Goal: Task Accomplishment & Management: Manage account settings

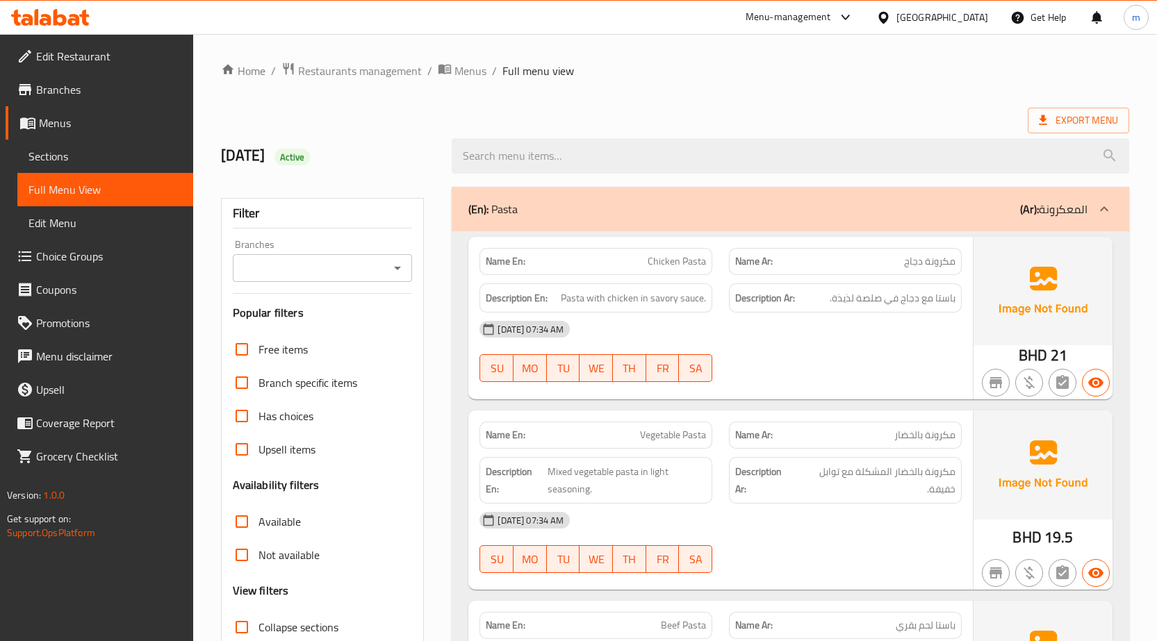
click at [117, 182] on span "Full Menu View" at bounding box center [105, 189] width 154 height 17
click at [458, 72] on span "Menus" at bounding box center [471, 71] width 32 height 17
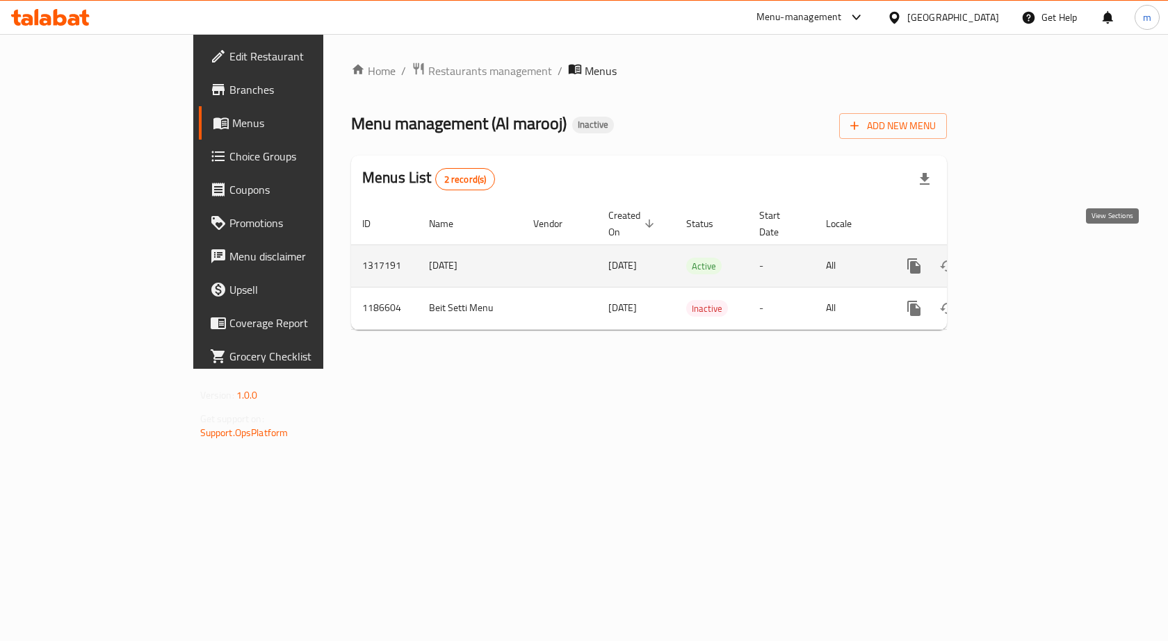
click at [1020, 260] on icon "enhanced table" at bounding box center [1014, 266] width 13 height 13
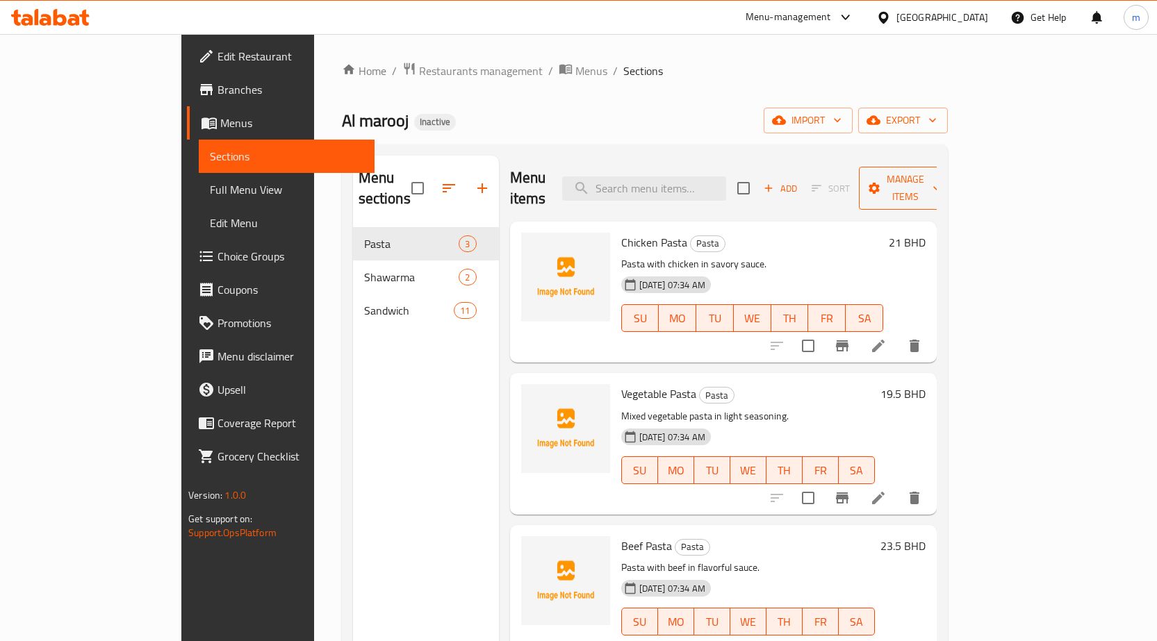
click at [941, 181] on span "Manage items" at bounding box center [905, 188] width 71 height 35
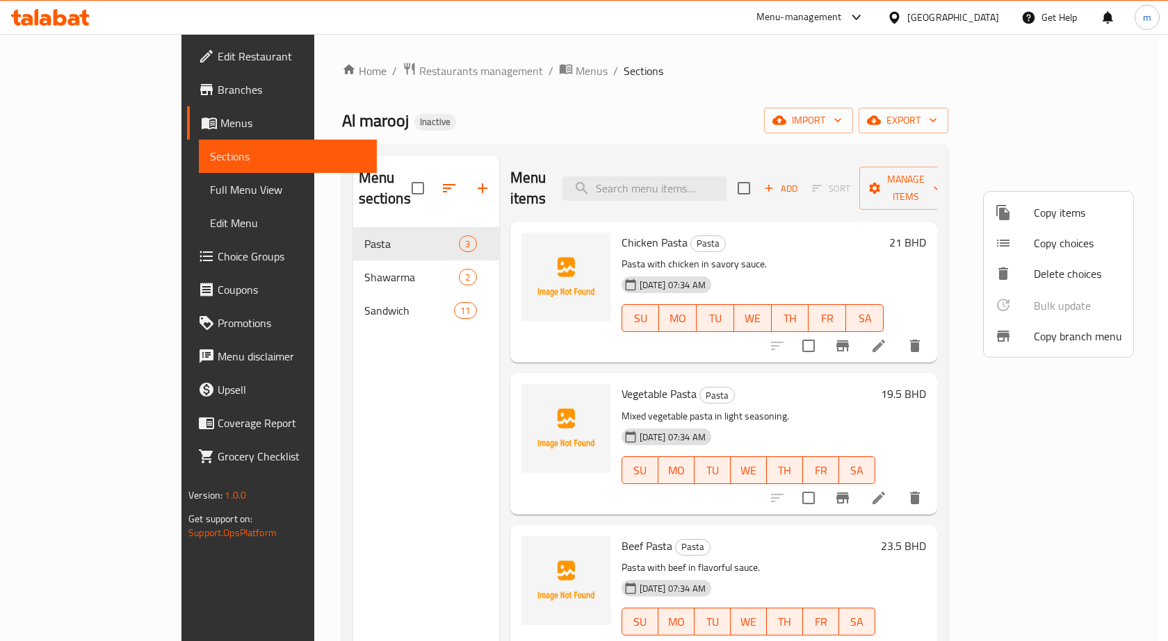
click at [899, 240] on div at bounding box center [584, 320] width 1168 height 641
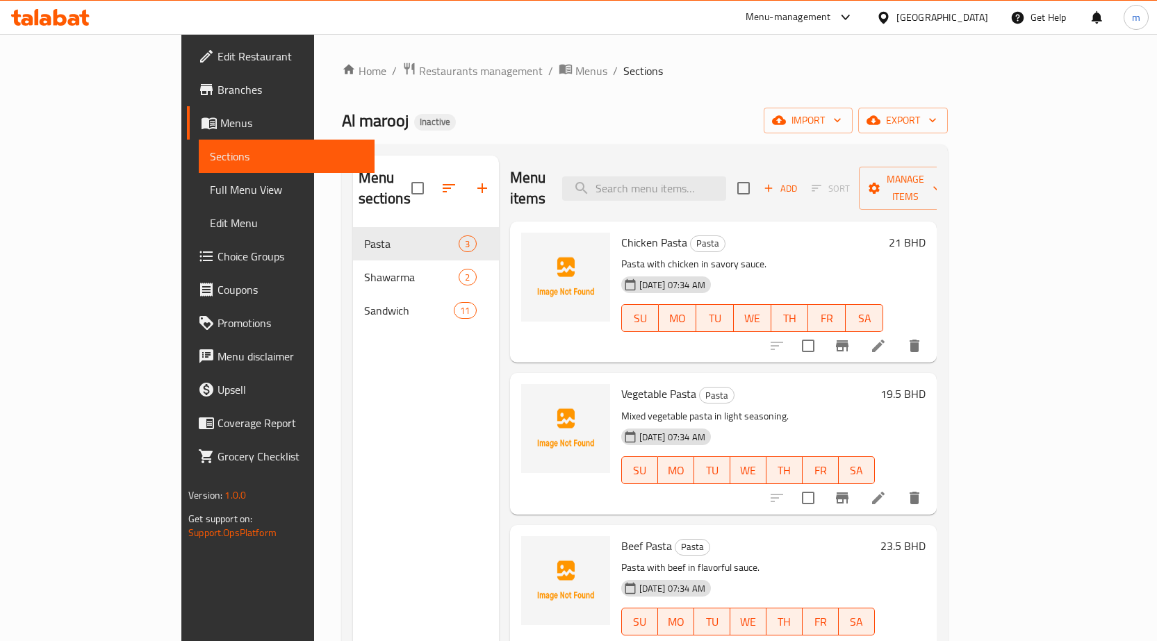
click at [220, 122] on span "Menus" at bounding box center [291, 123] width 143 height 17
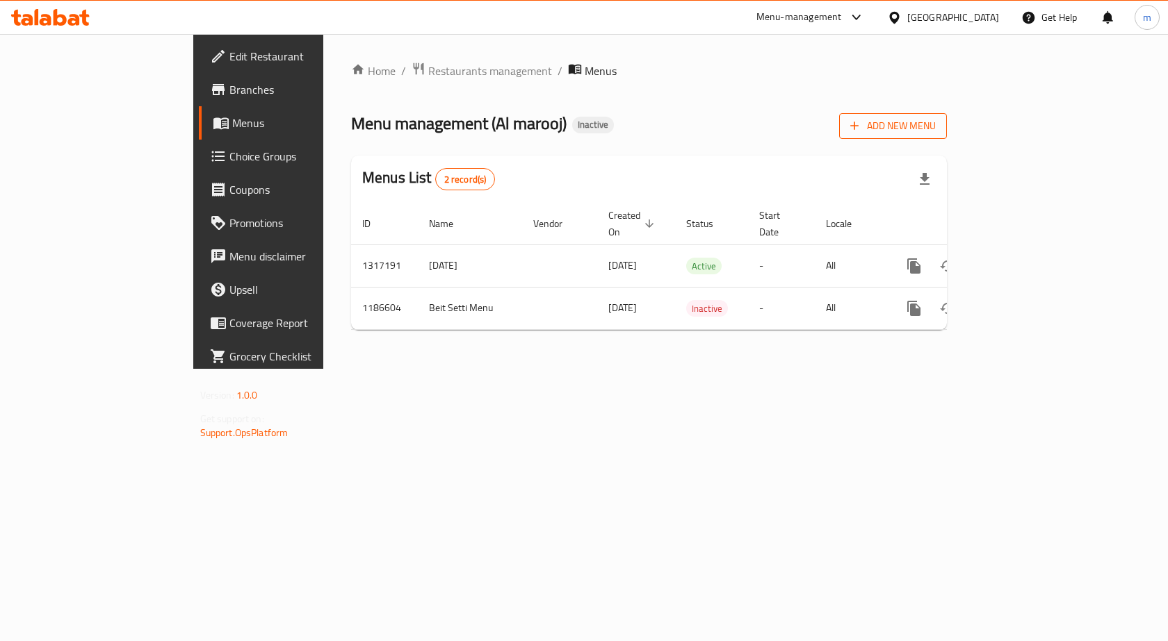
click at [935, 126] on span "Add New Menu" at bounding box center [892, 125] width 85 height 17
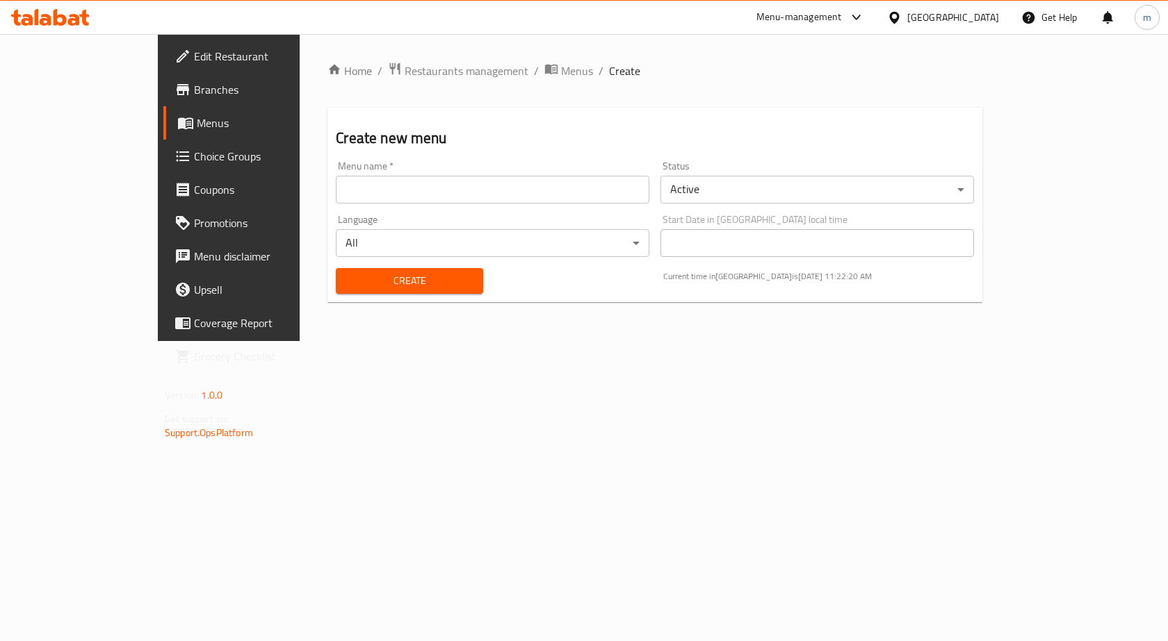
click at [357, 183] on input "text" at bounding box center [492, 190] width 313 height 28
type input "[DATE] second menu"
click at [377, 285] on span "Create" at bounding box center [409, 280] width 124 height 17
click at [561, 76] on span "Menus" at bounding box center [577, 71] width 32 height 17
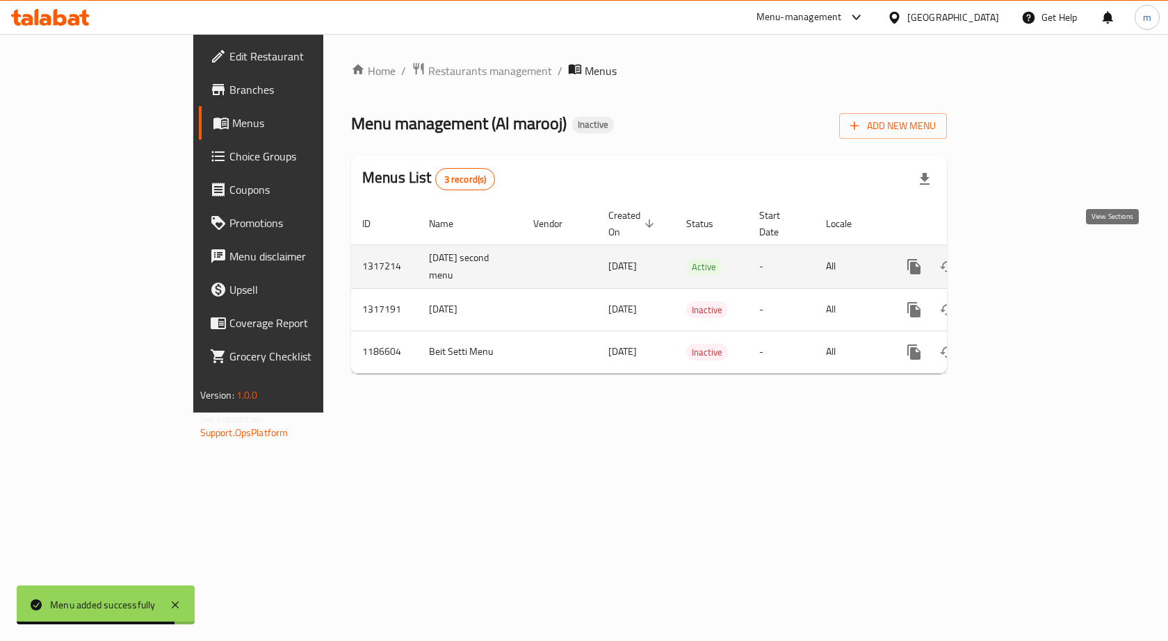
click at [1020, 261] on icon "enhanced table" at bounding box center [1014, 267] width 13 height 13
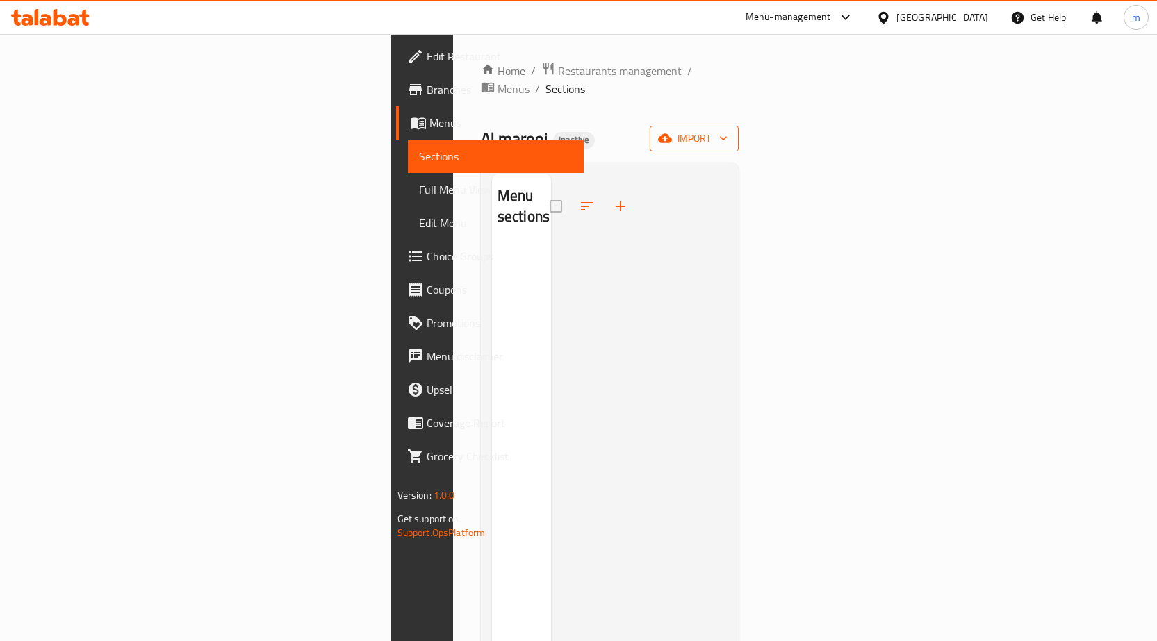
click at [728, 130] on span "import" at bounding box center [694, 138] width 67 height 17
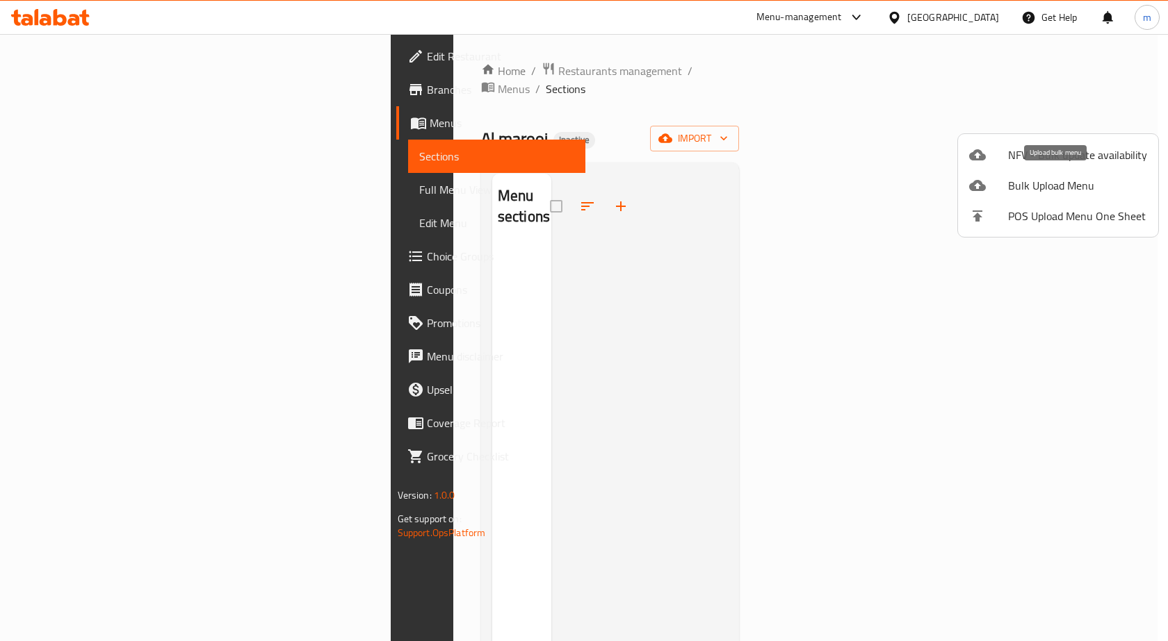
click at [1041, 190] on span "Bulk Upload Menu" at bounding box center [1077, 185] width 139 height 17
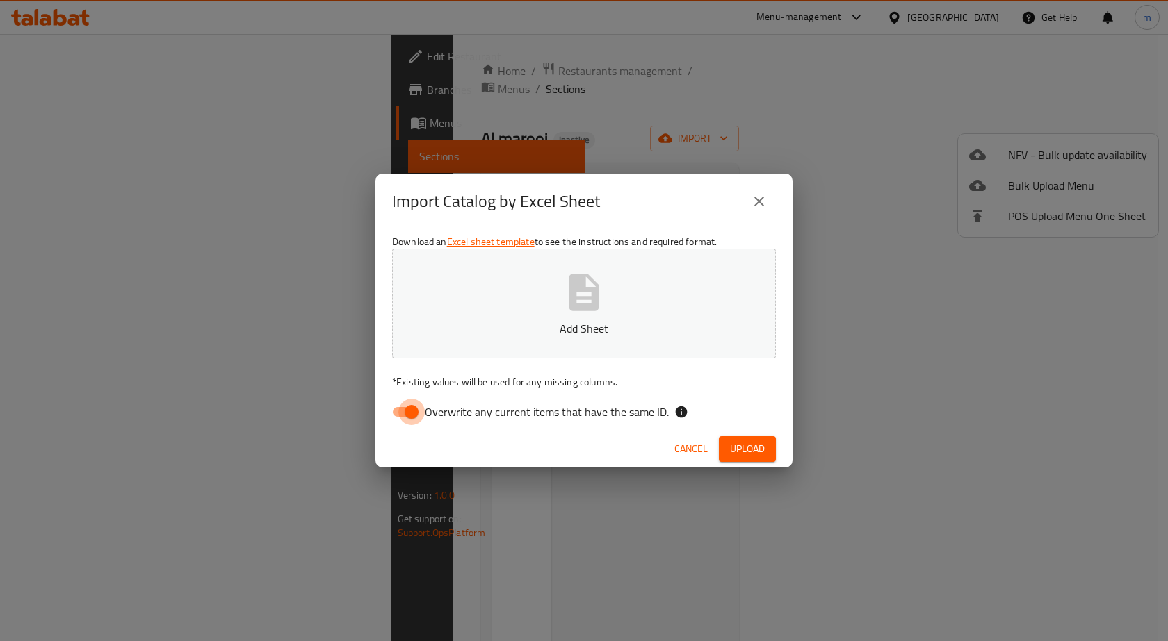
click at [419, 411] on input "Overwrite any current items that have the same ID." at bounding box center [411, 412] width 79 height 26
checkbox input "false"
click at [494, 325] on p "Add Sheet" at bounding box center [584, 328] width 341 height 17
click at [750, 438] on button "Upload" at bounding box center [747, 449] width 57 height 26
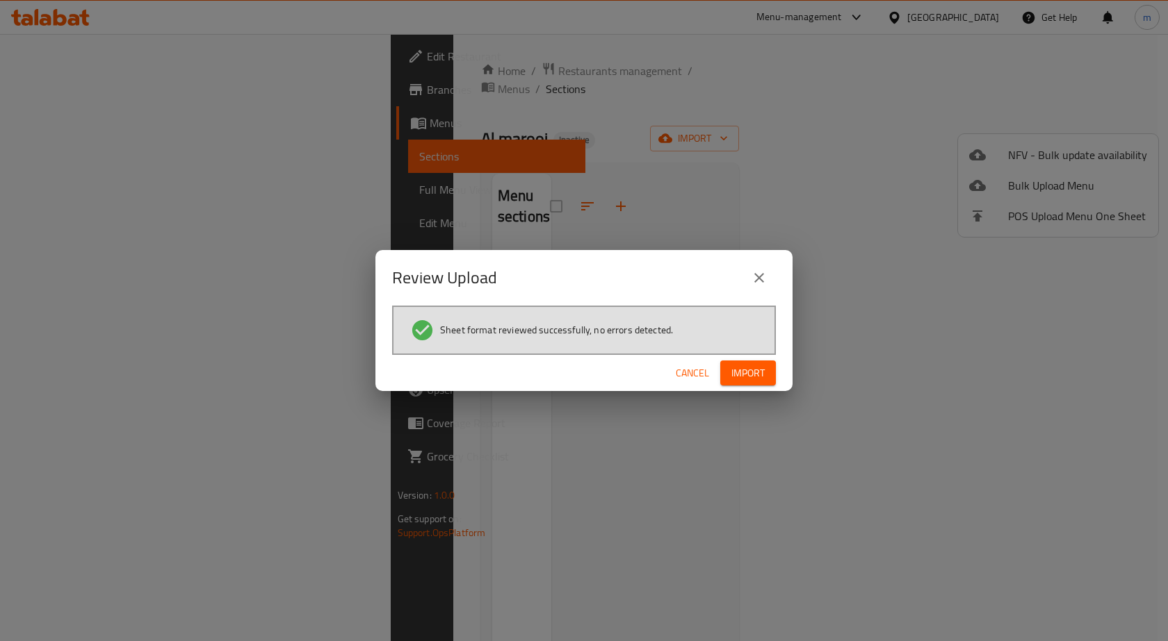
click at [748, 378] on span "Import" at bounding box center [747, 373] width 33 height 17
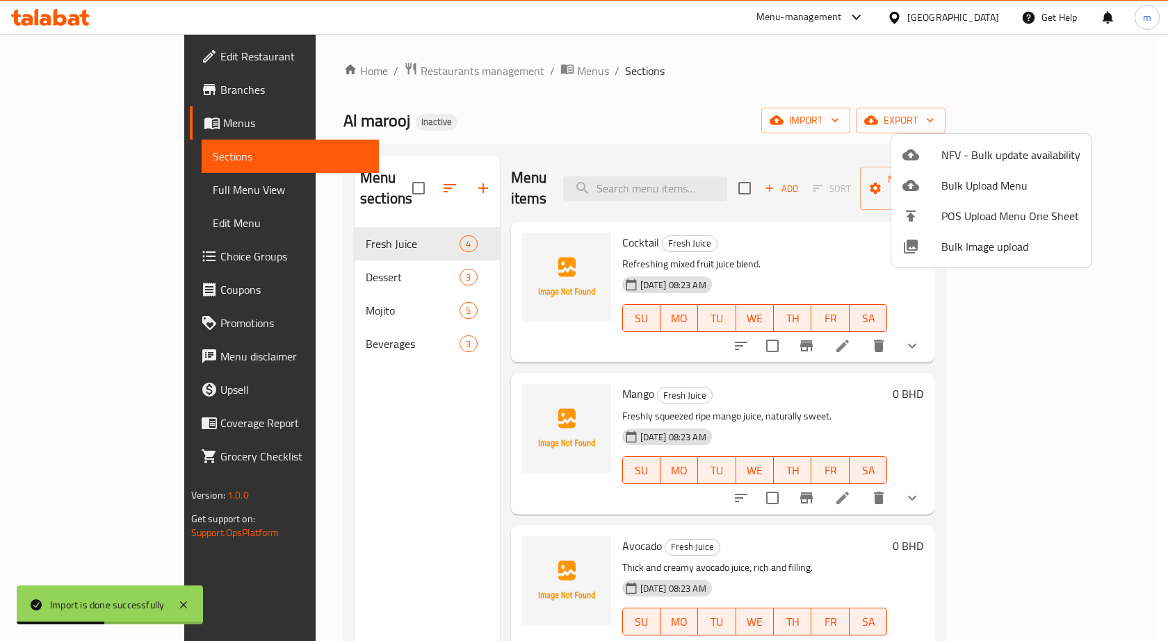
click at [86, 189] on div at bounding box center [584, 320] width 1168 height 641
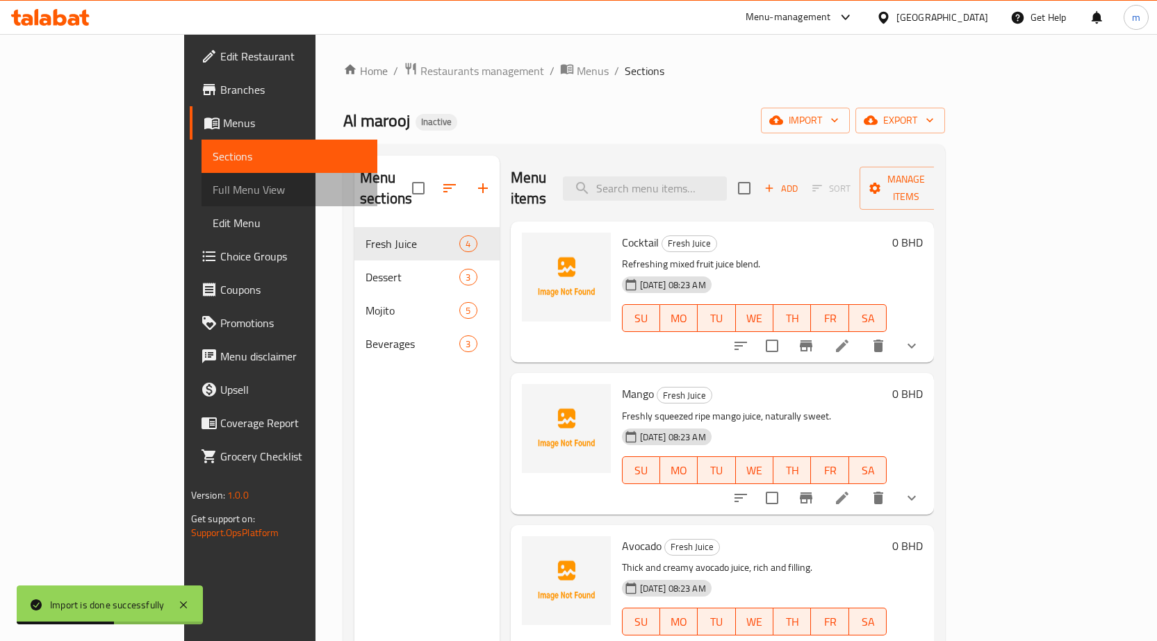
click at [213, 189] on span "Full Menu View" at bounding box center [290, 189] width 154 height 17
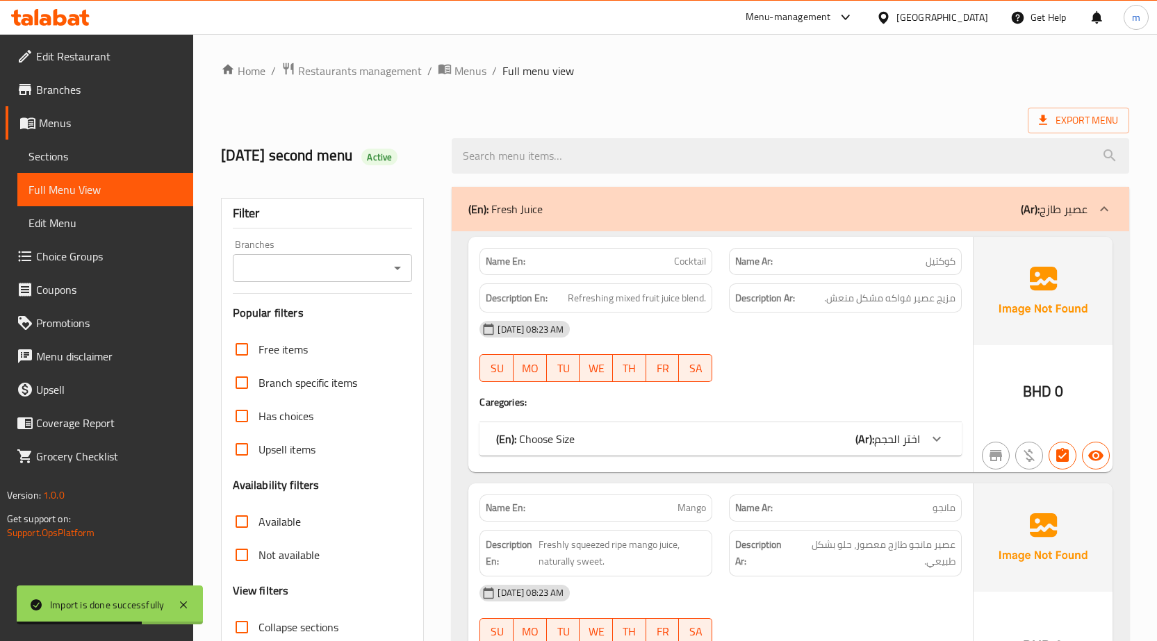
scroll to position [278, 0]
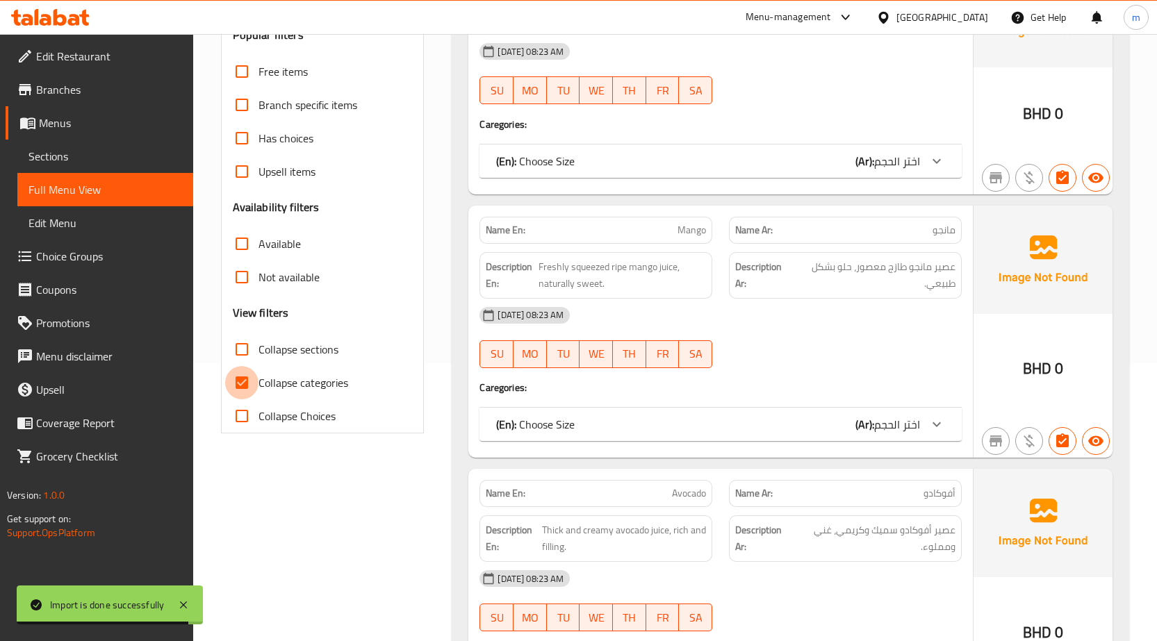
click at [240, 379] on input "Collapse categories" at bounding box center [241, 382] width 33 height 33
checkbox input "false"
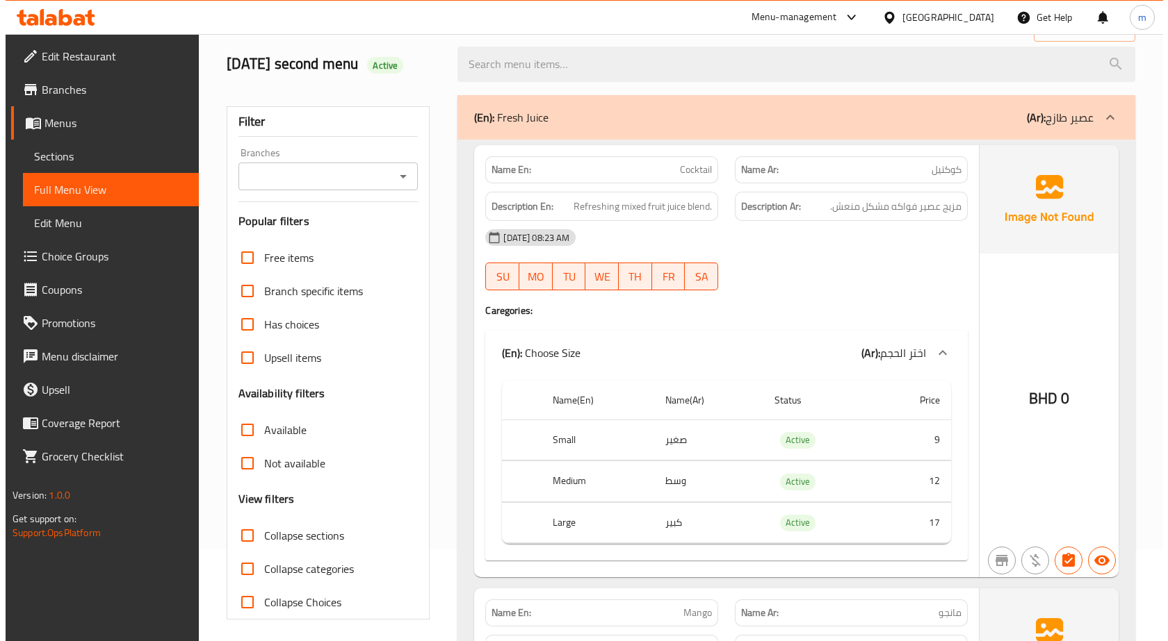
scroll to position [0, 0]
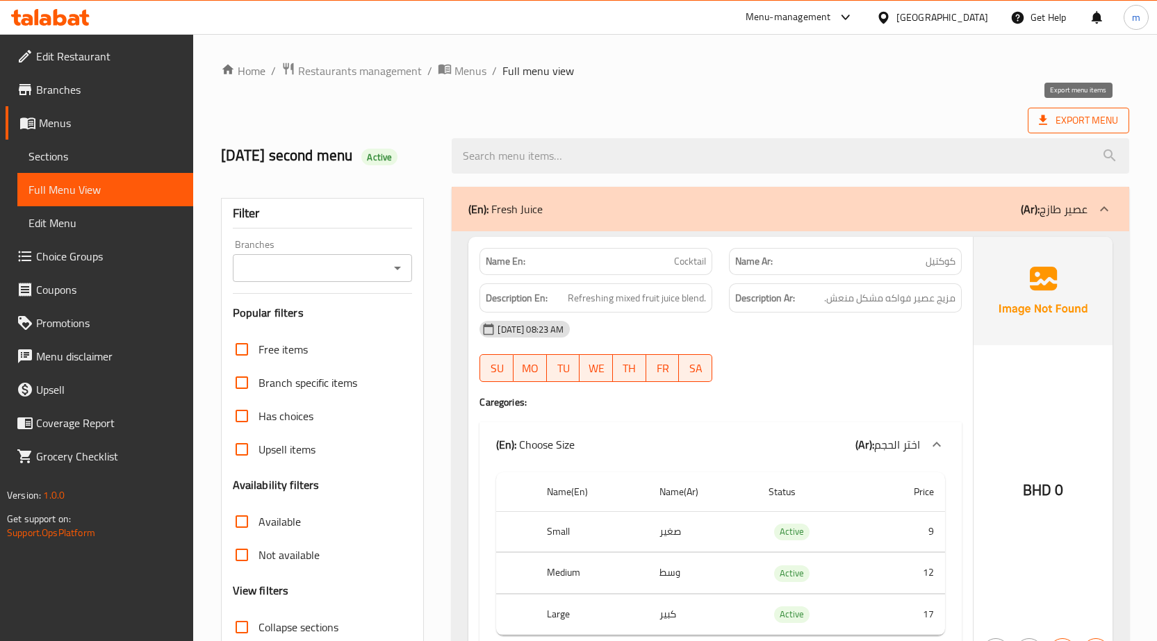
click at [1067, 124] on span "Export Menu" at bounding box center [1078, 120] width 79 height 17
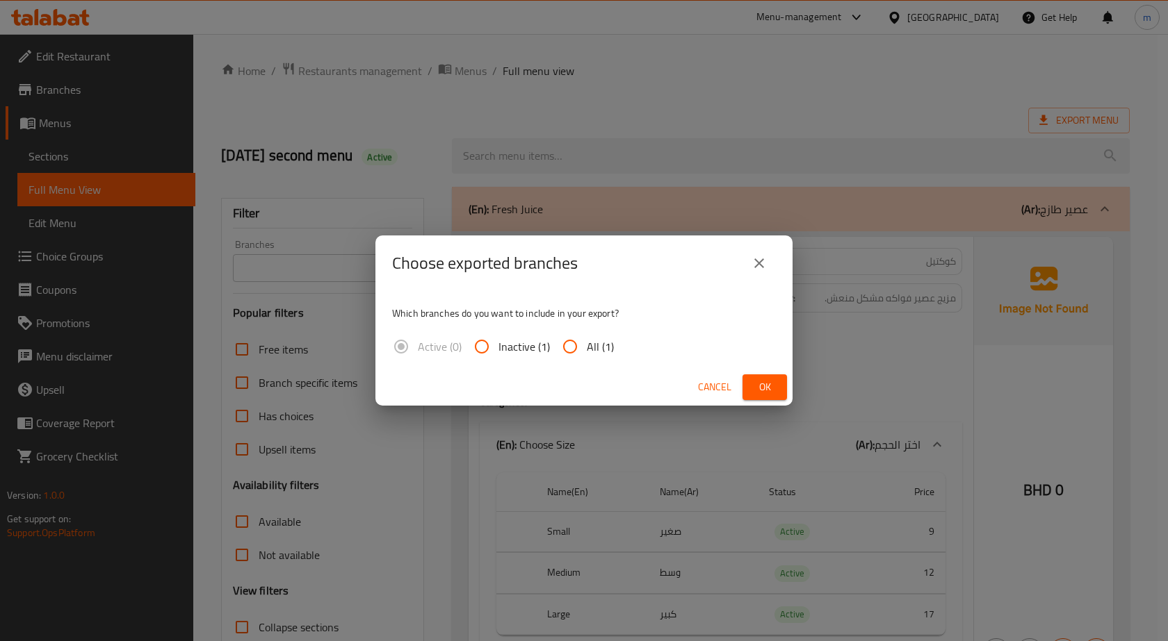
click at [565, 345] on input "All (1)" at bounding box center [569, 346] width 33 height 33
radio input "true"
click at [769, 386] on span "Ok" at bounding box center [764, 387] width 22 height 17
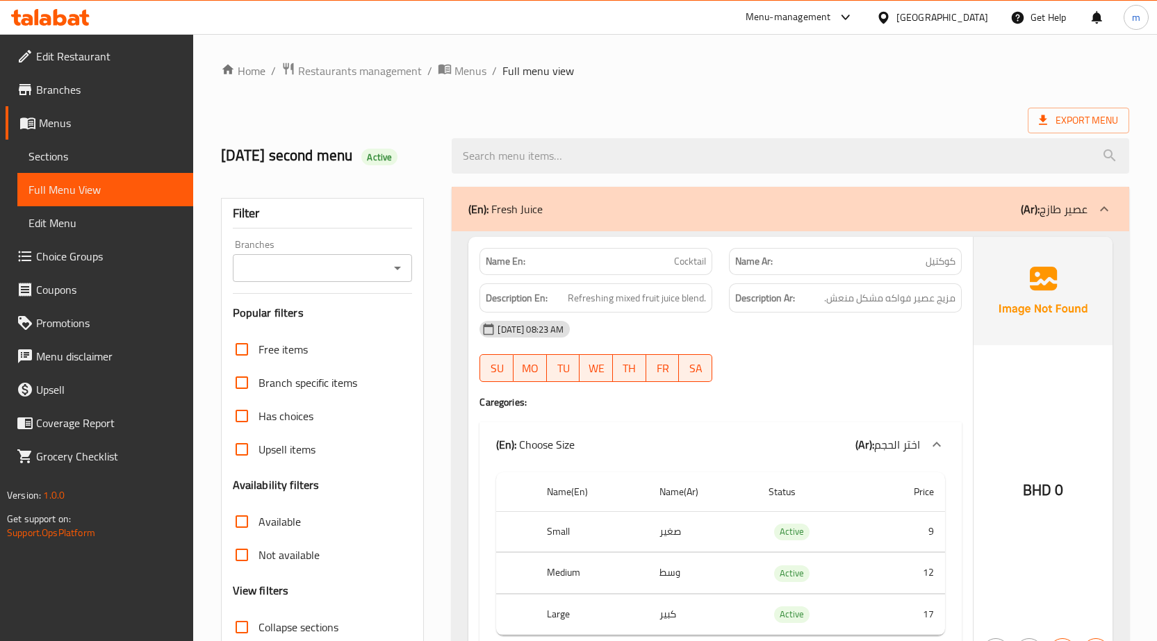
click at [797, 121] on div "Export Menu" at bounding box center [675, 121] width 908 height 26
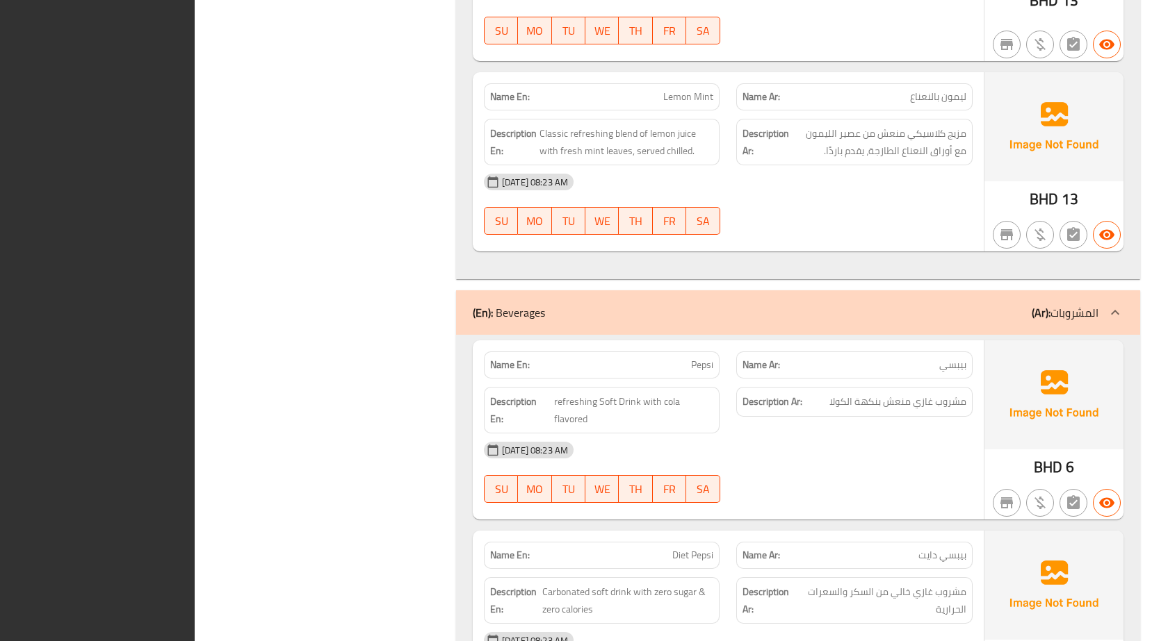
scroll to position [3811, 0]
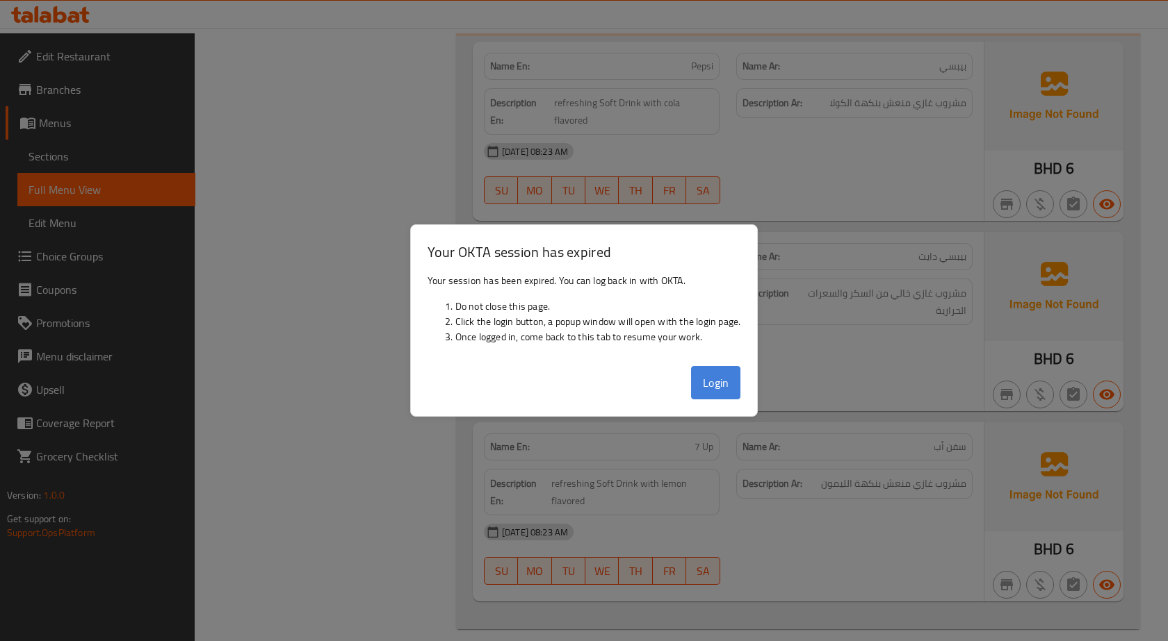
click at [730, 387] on button "Login" at bounding box center [716, 382] width 50 height 33
click at [737, 176] on div at bounding box center [584, 320] width 1168 height 641
click at [707, 379] on button "Login" at bounding box center [716, 382] width 50 height 33
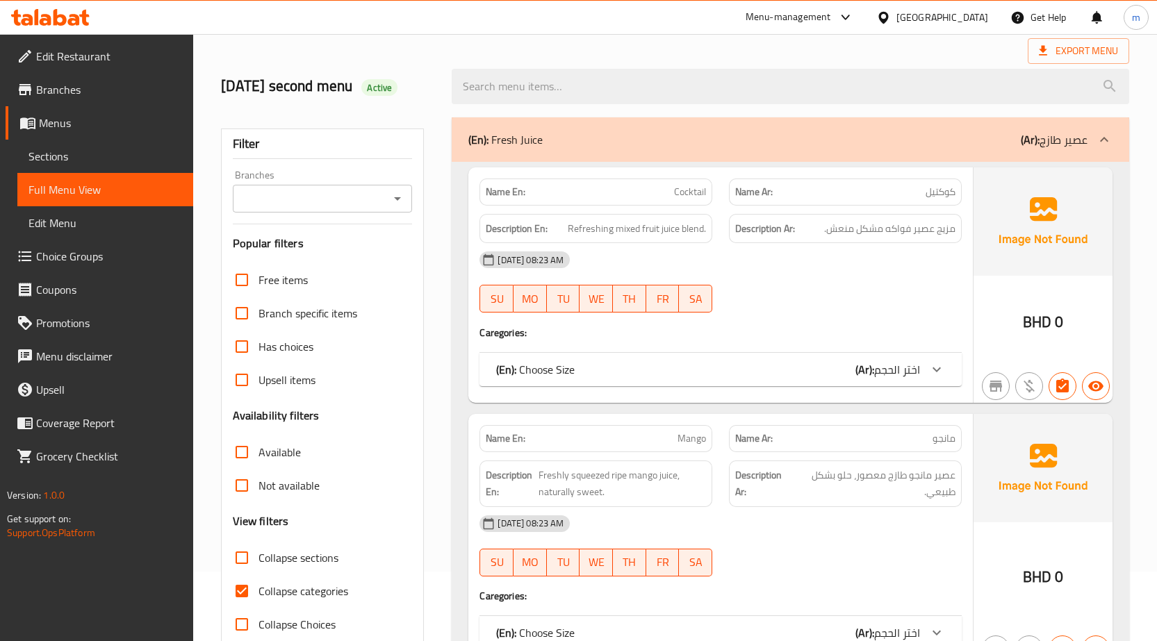
scroll to position [139, 0]
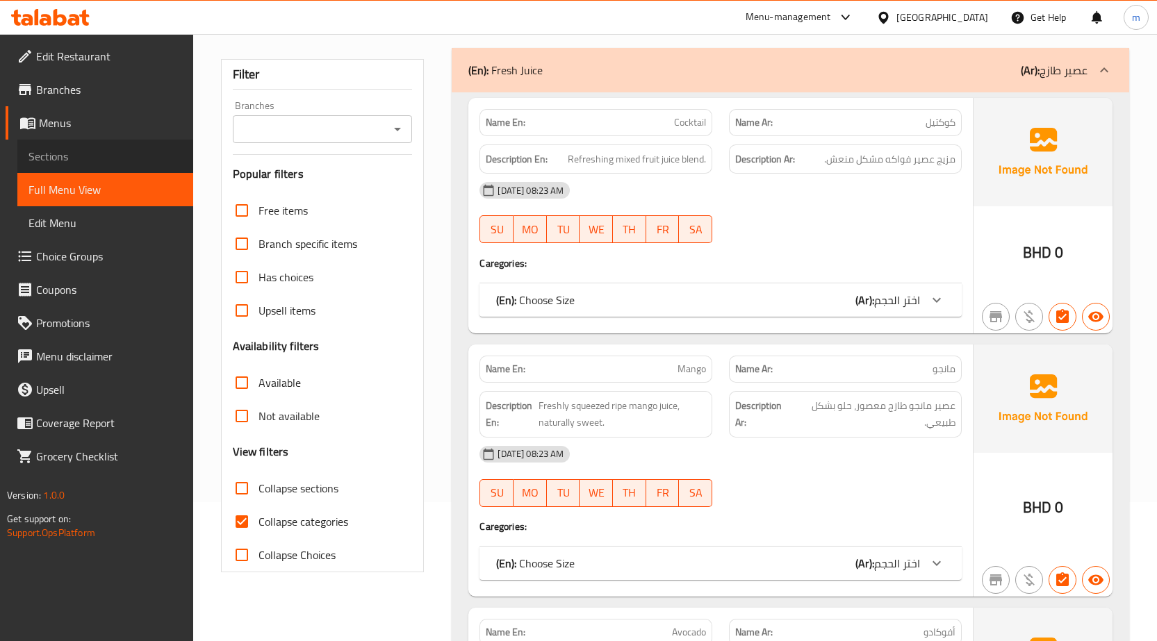
click at [56, 152] on span "Sections" at bounding box center [105, 156] width 154 height 17
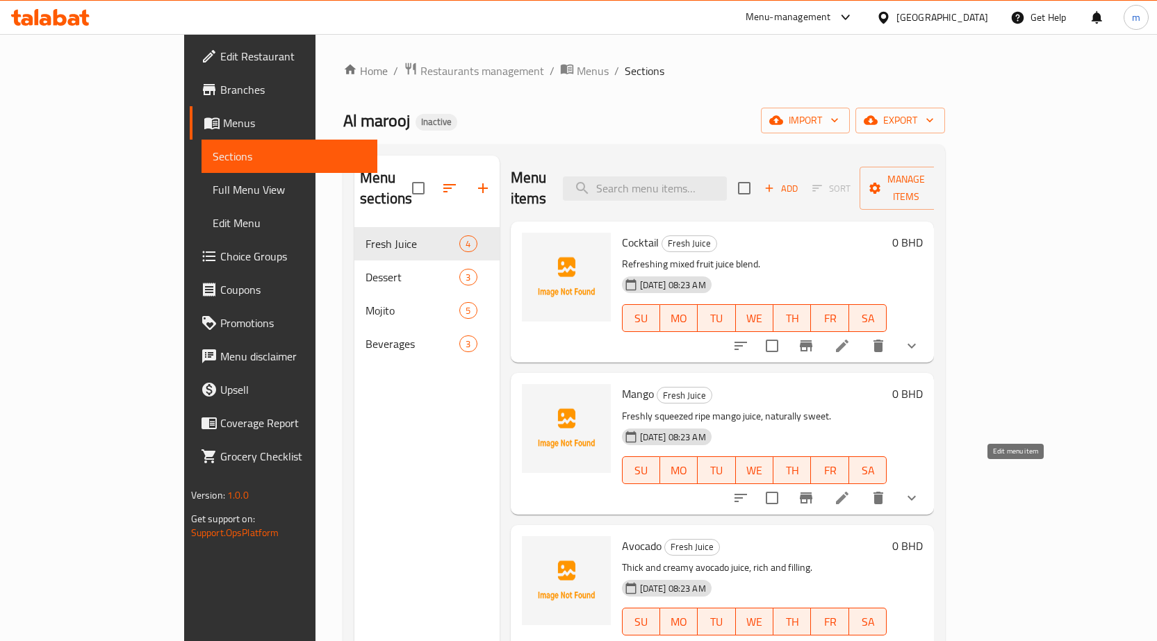
click at [851, 490] on icon at bounding box center [842, 498] width 17 height 17
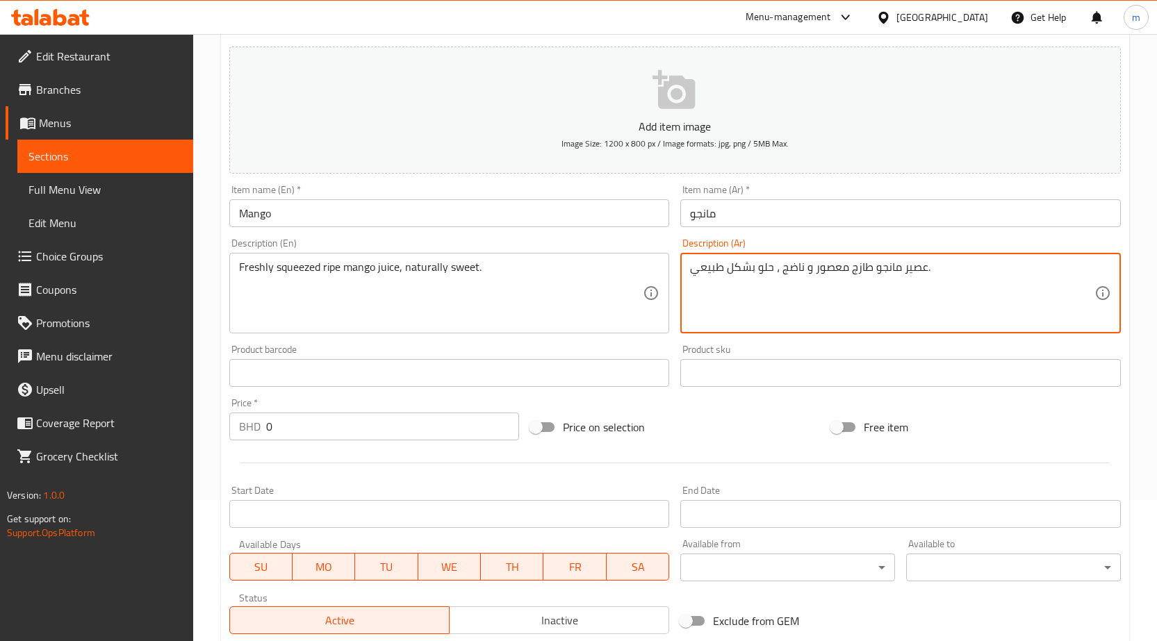
scroll to position [139, 0]
click at [789, 276] on textarea "عصير مانجو طازج معصور و ناضج ، حلو بشكل طبيعي." at bounding box center [892, 296] width 404 height 66
paste textarea "poached"
drag, startPoint x: 776, startPoint y: 275, endPoint x: 846, endPoint y: 296, distance: 73.4
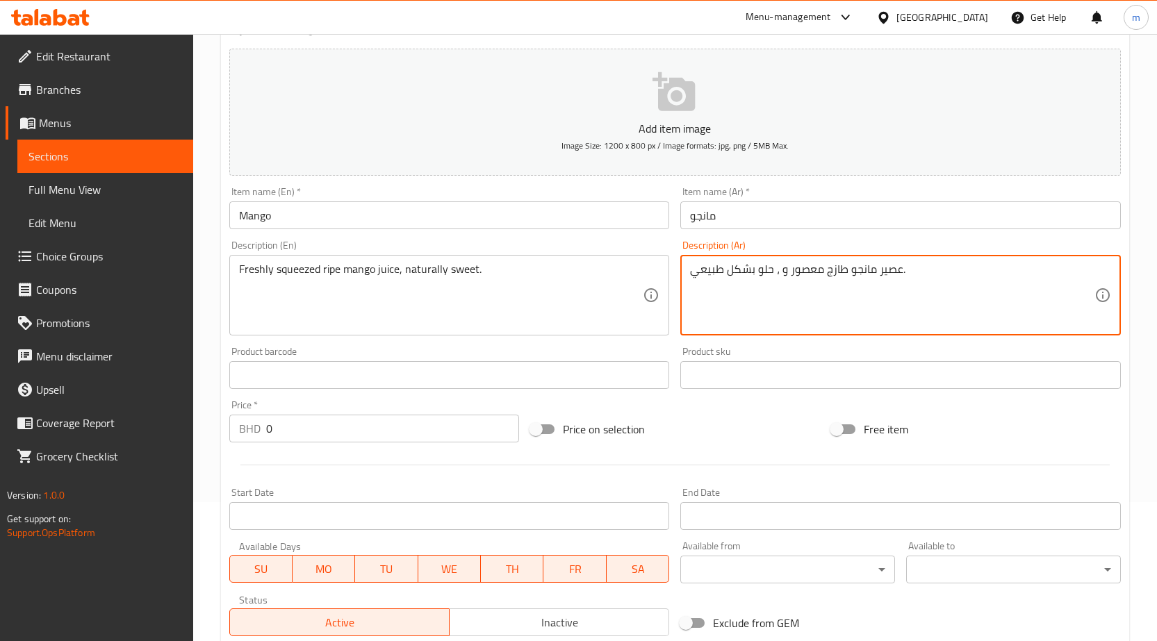
click at [846, 296] on textarea "عصير مانجو طازج معصور و ، حلو بشكل طبيعي." at bounding box center [892, 296] width 404 height 66
paste textarea "ناضج"
type textarea "عصير مانجو ناضج معصور طازجا حلو بشكل طبيعي."
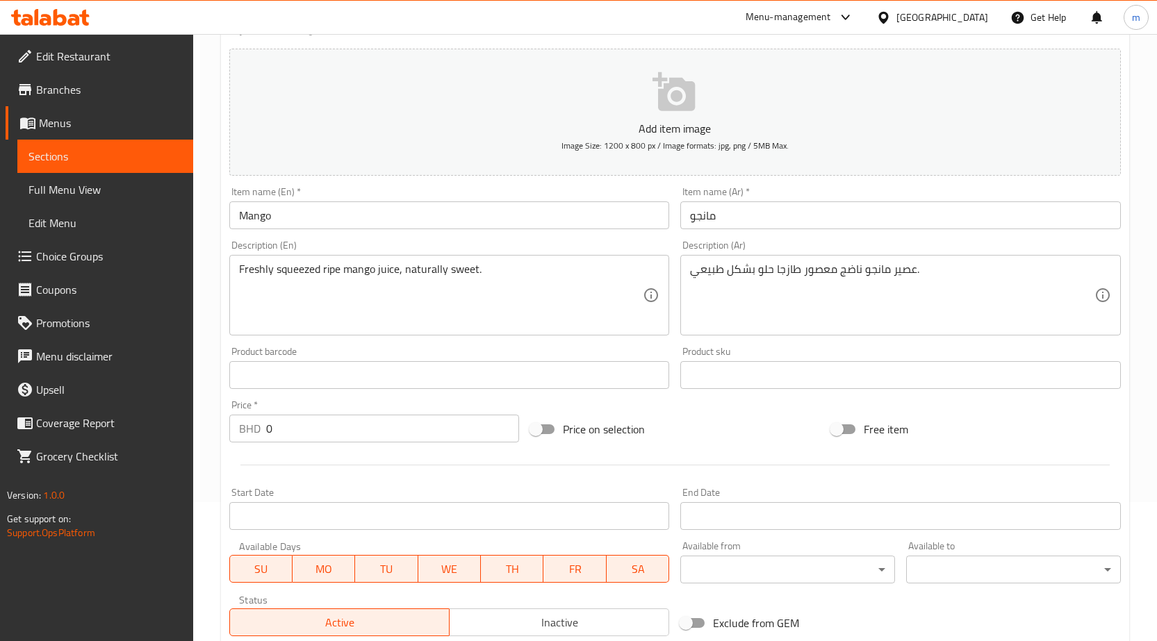
drag, startPoint x: 704, startPoint y: 407, endPoint x: 774, endPoint y: 403, distance: 69.6
click at [706, 407] on div "Add item image Image Size: 1200 x 800 px / Image formats: jpg, png / 5MB Max. I…" at bounding box center [675, 342] width 903 height 599
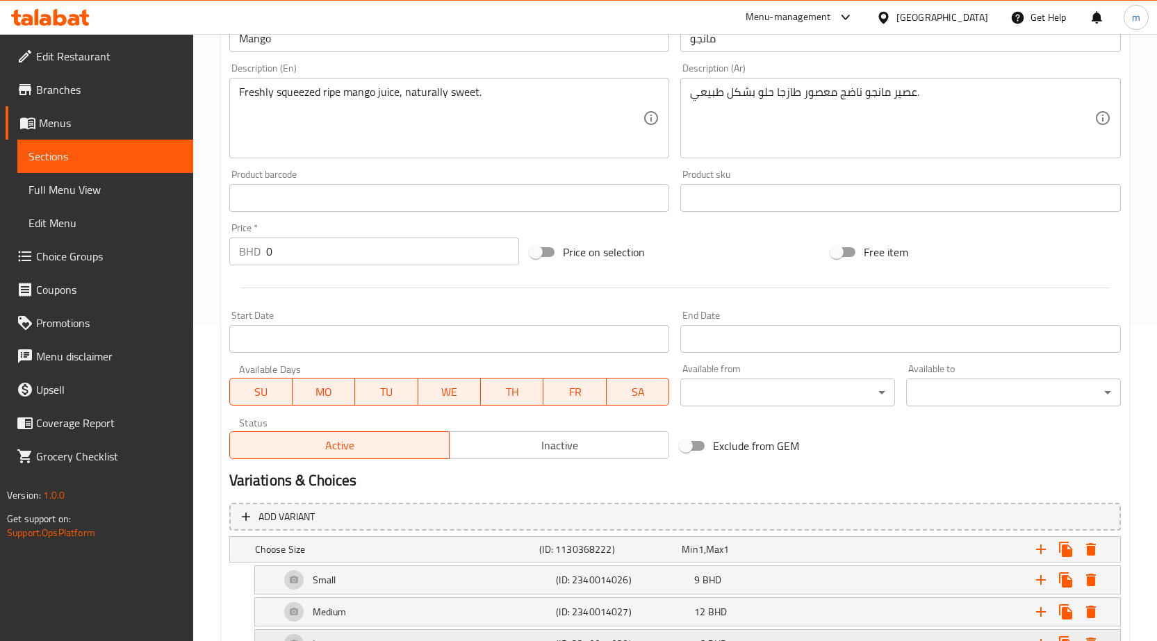
scroll to position [420, 0]
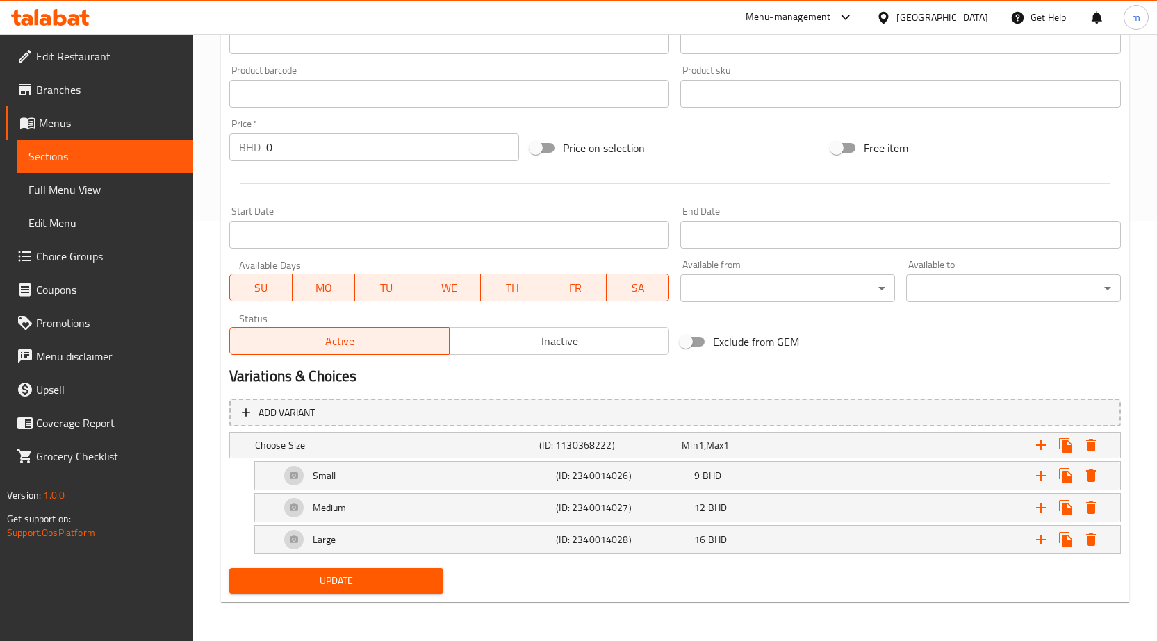
click at [401, 604] on div "Home / Restaurants management / Menus / Sections / item / update Fresh Juice se…" at bounding box center [675, 127] width 908 height 972
click at [405, 584] on span "Update" at bounding box center [336, 581] width 193 height 17
click at [102, 151] on span "Sections" at bounding box center [105, 156] width 154 height 17
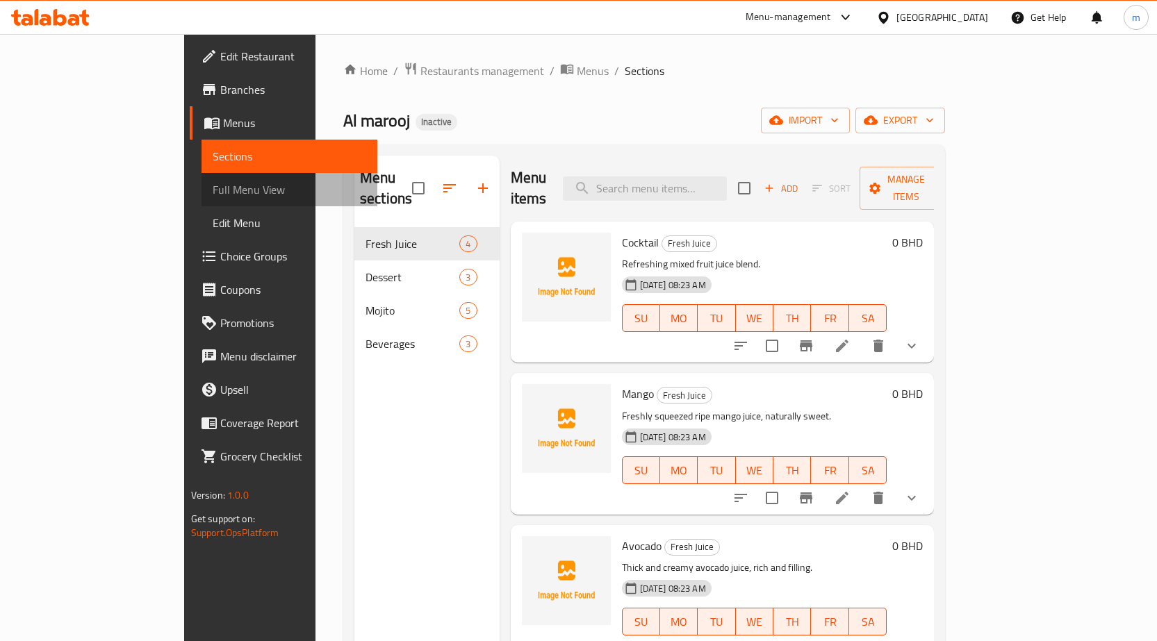
click at [213, 190] on span "Full Menu View" at bounding box center [290, 189] width 154 height 17
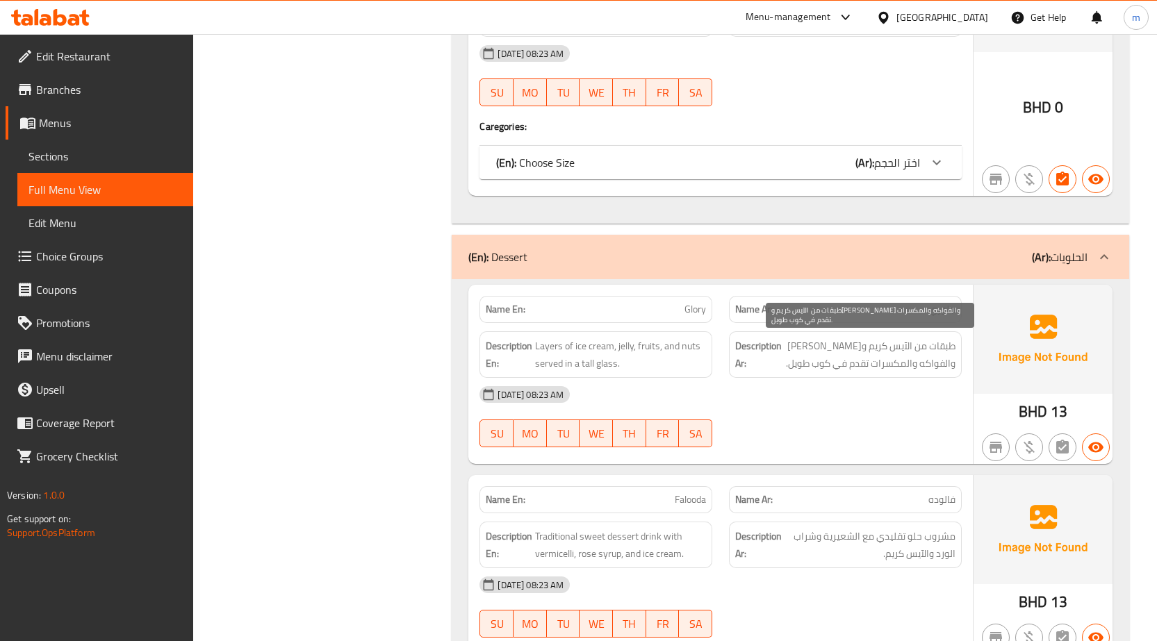
scroll to position [1112, 0]
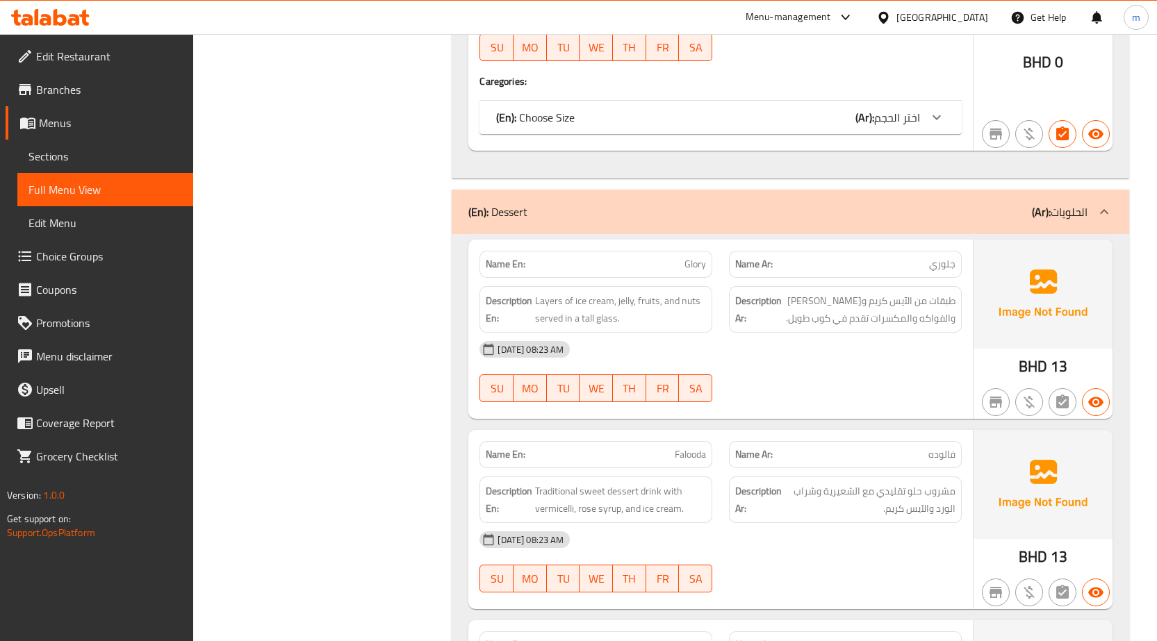
click at [74, 154] on span "Sections" at bounding box center [105, 156] width 154 height 17
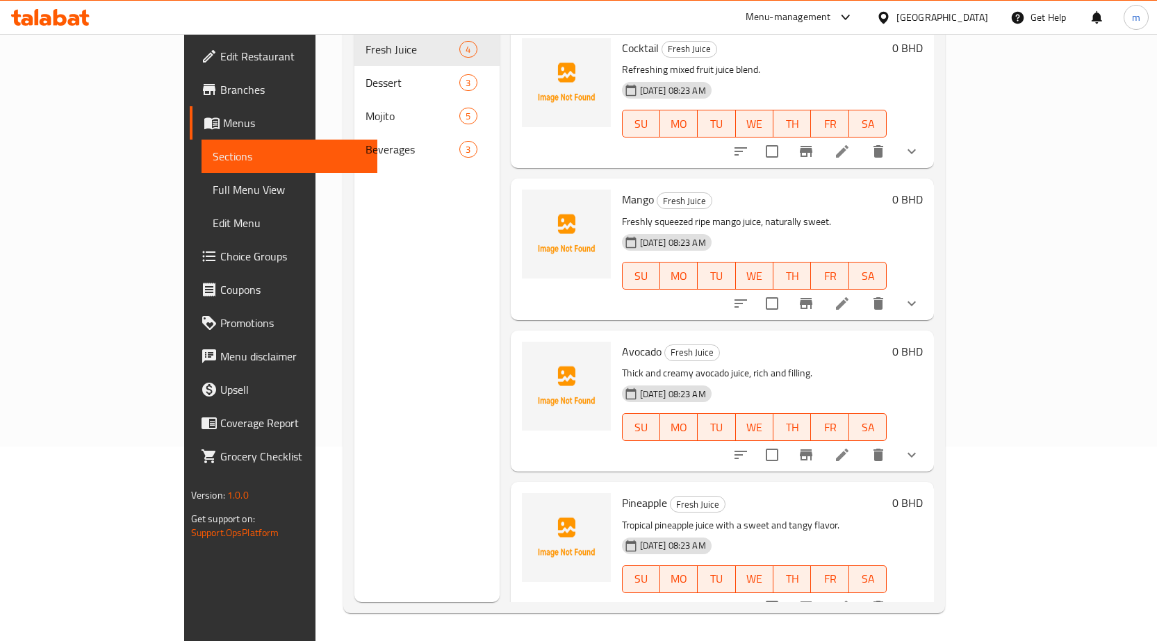
click at [354, 280] on div "Menu sections Fresh Juice 4 Dessert 3 Mojito 5 Beverages 3" at bounding box center [426, 281] width 145 height 641
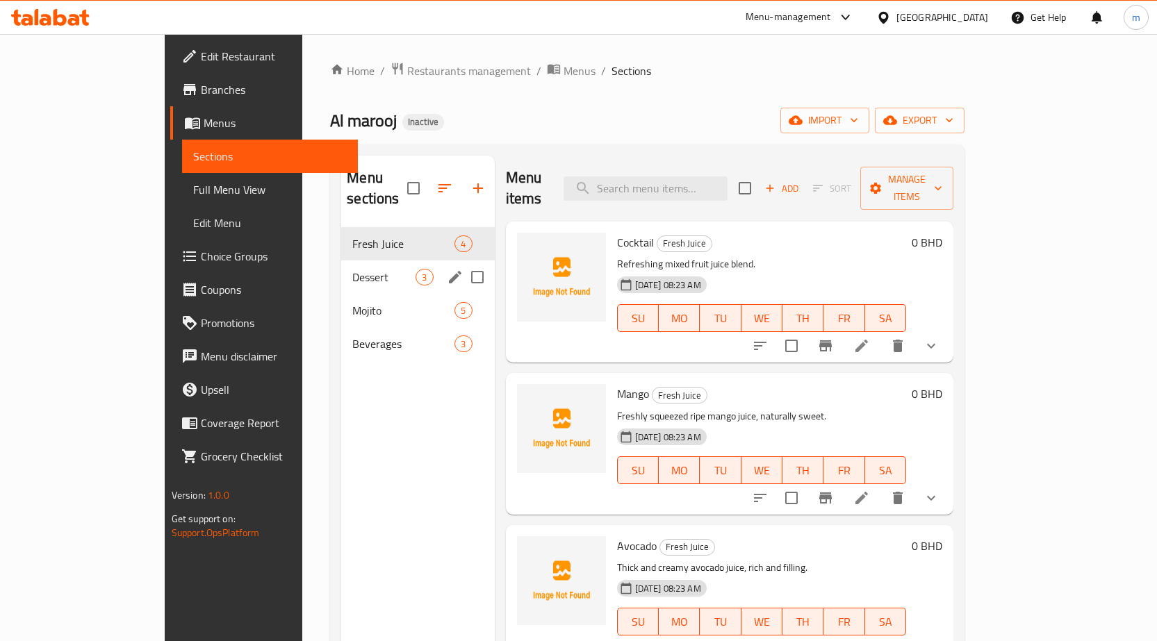
click at [341, 265] on div "Dessert 3" at bounding box center [417, 277] width 153 height 33
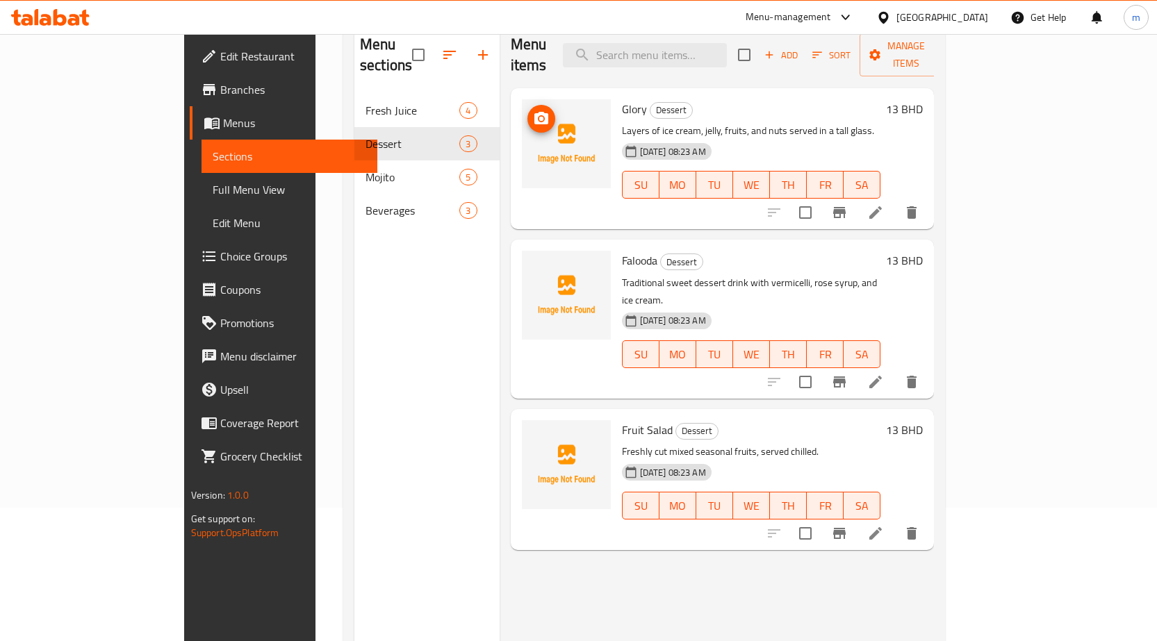
scroll to position [139, 0]
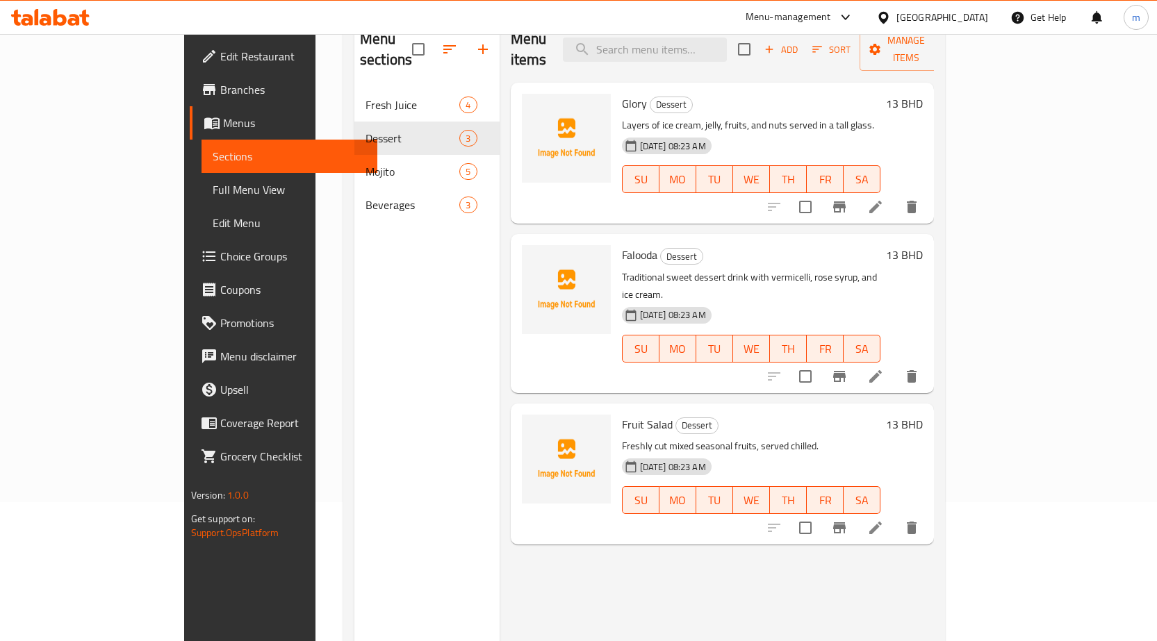
click at [884, 368] on icon at bounding box center [875, 376] width 17 height 17
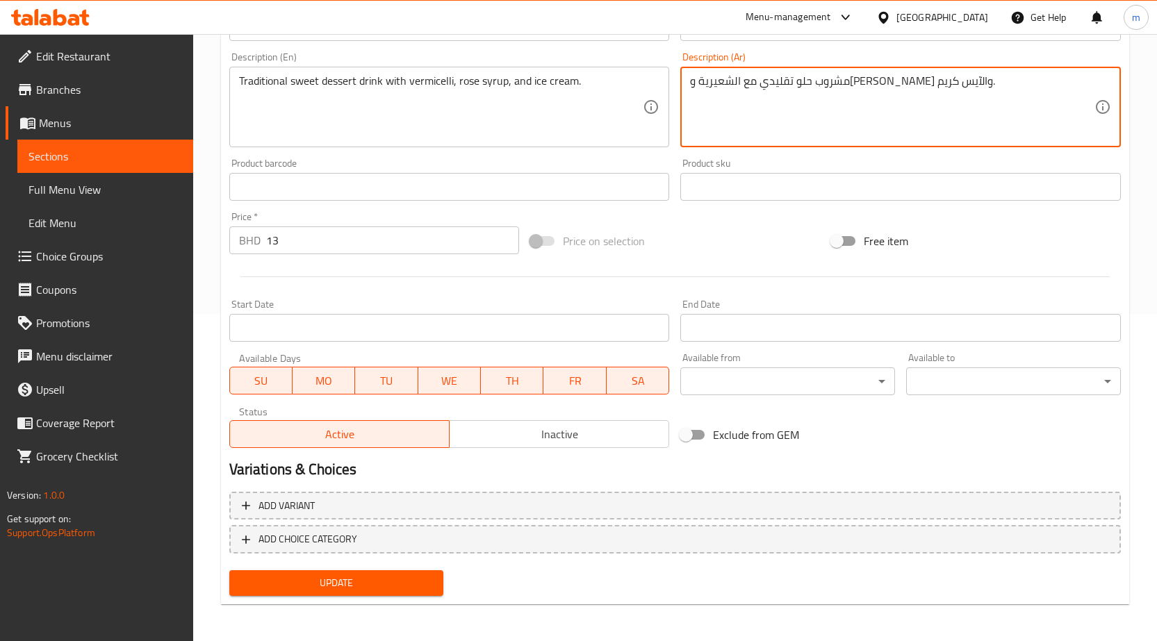
scroll to position [329, 0]
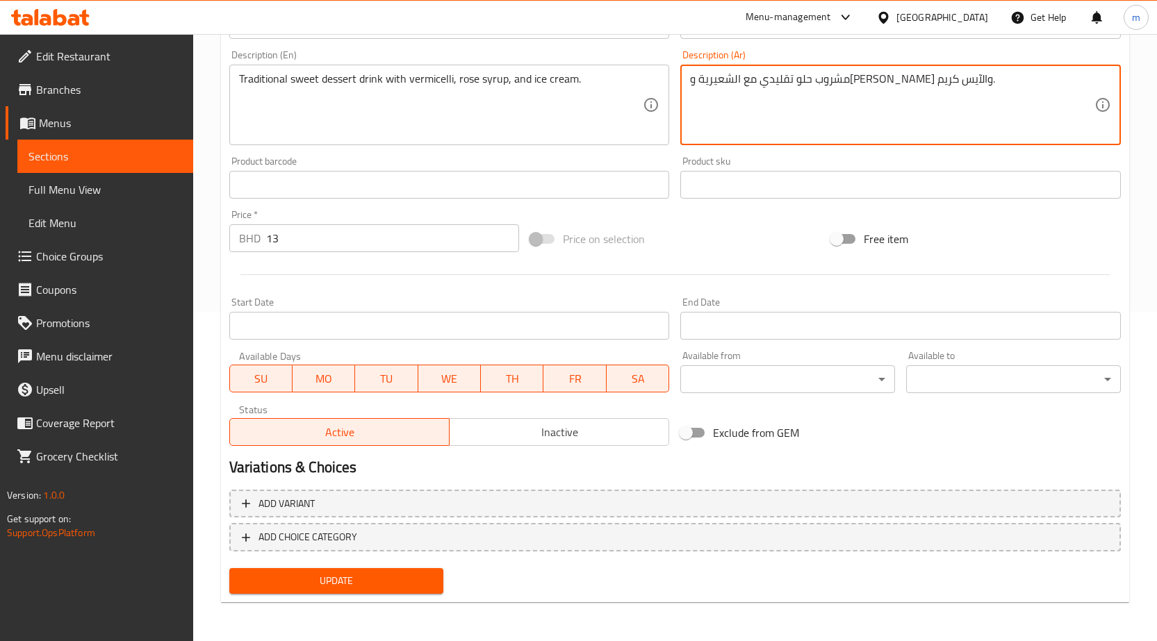
type textarea "مشروب حلو تقليدي مع الشعيرية وسيرب روز والآيس كريم."
click at [394, 582] on span "Update" at bounding box center [336, 581] width 193 height 17
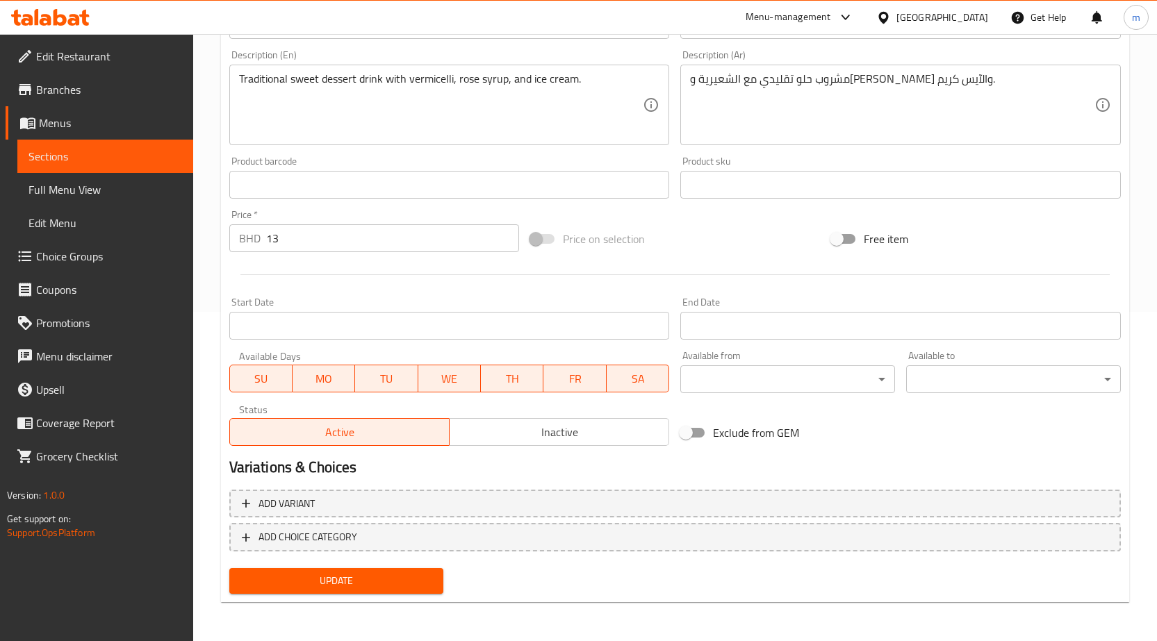
click at [101, 149] on span "Sections" at bounding box center [105, 156] width 154 height 17
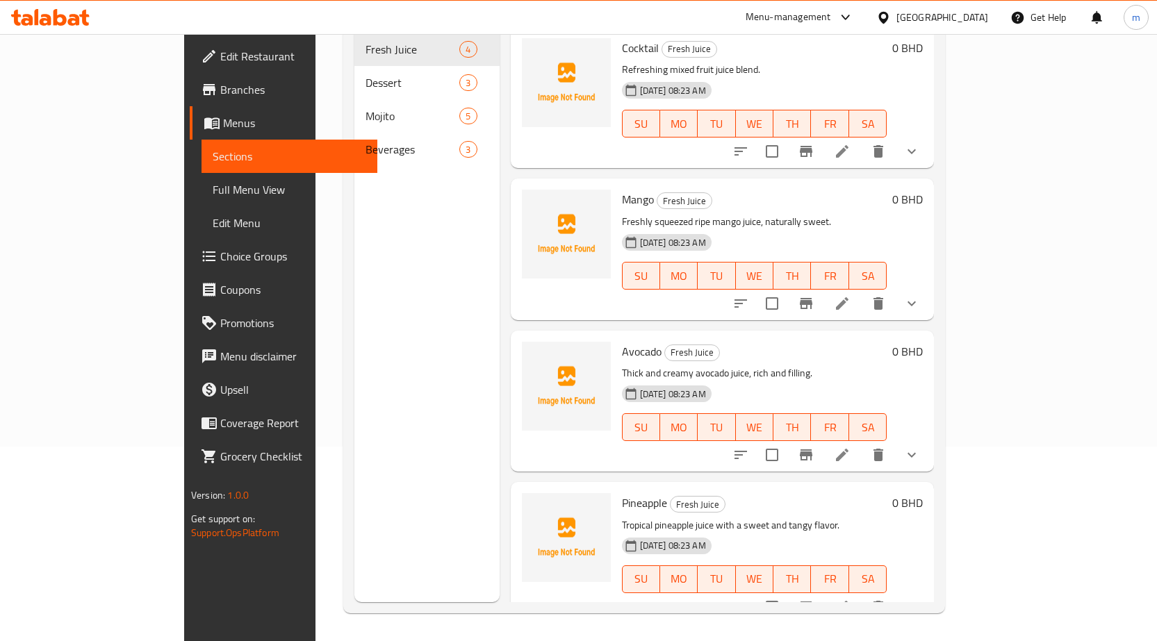
scroll to position [195, 0]
click at [213, 190] on span "Full Menu View" at bounding box center [290, 189] width 154 height 17
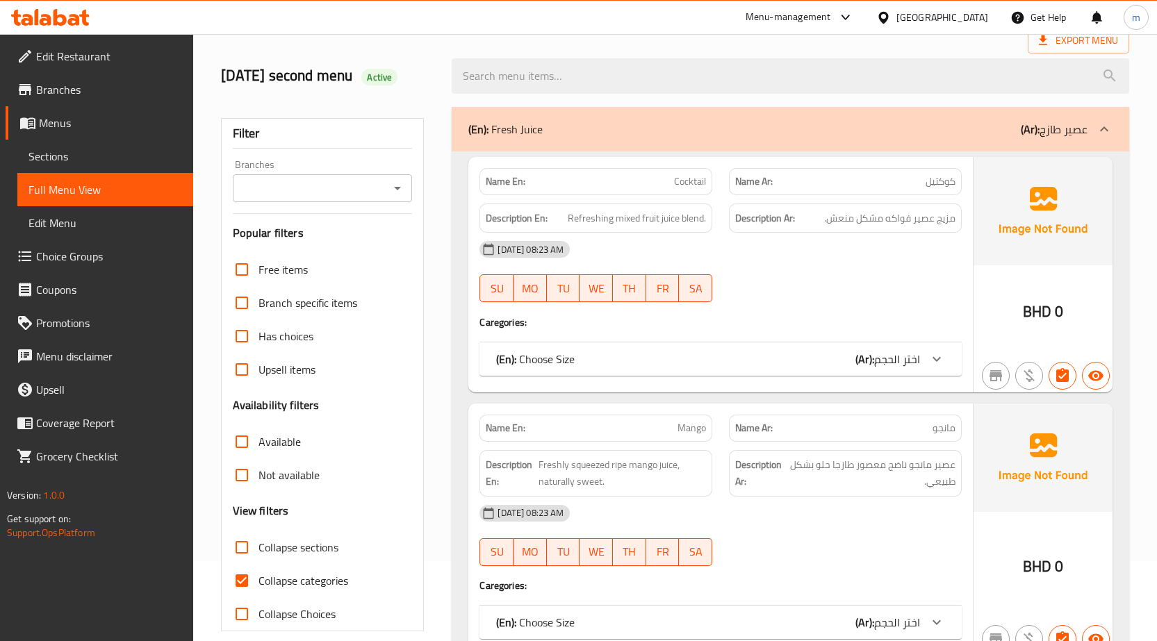
scroll to position [556, 0]
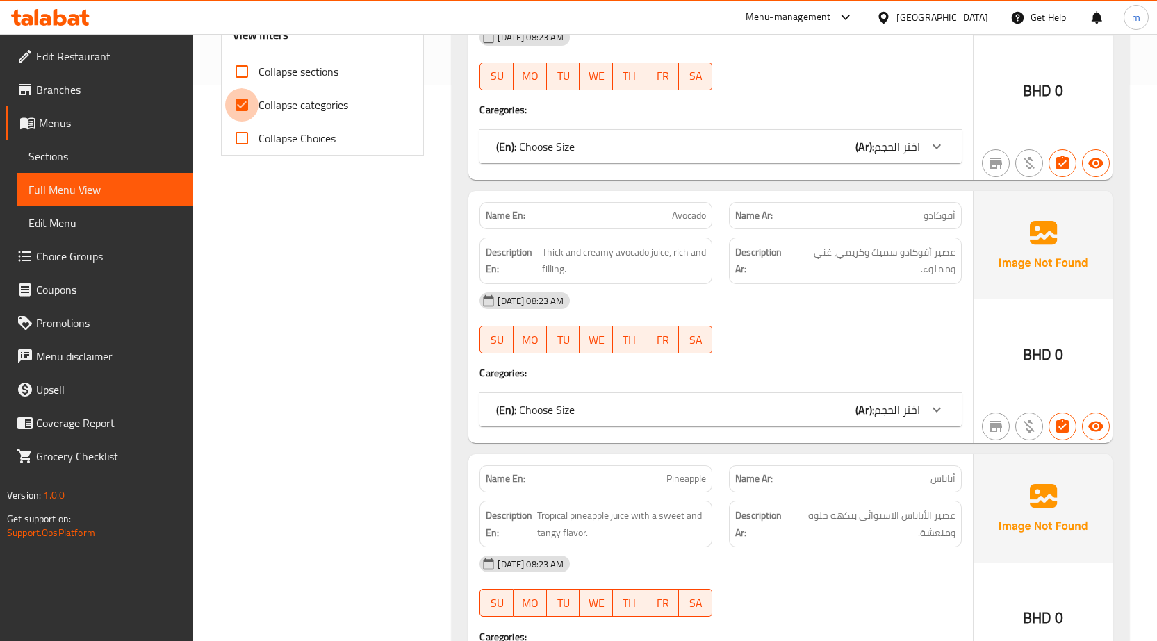
click at [243, 103] on input "Collapse categories" at bounding box center [241, 104] width 33 height 33
checkbox input "false"
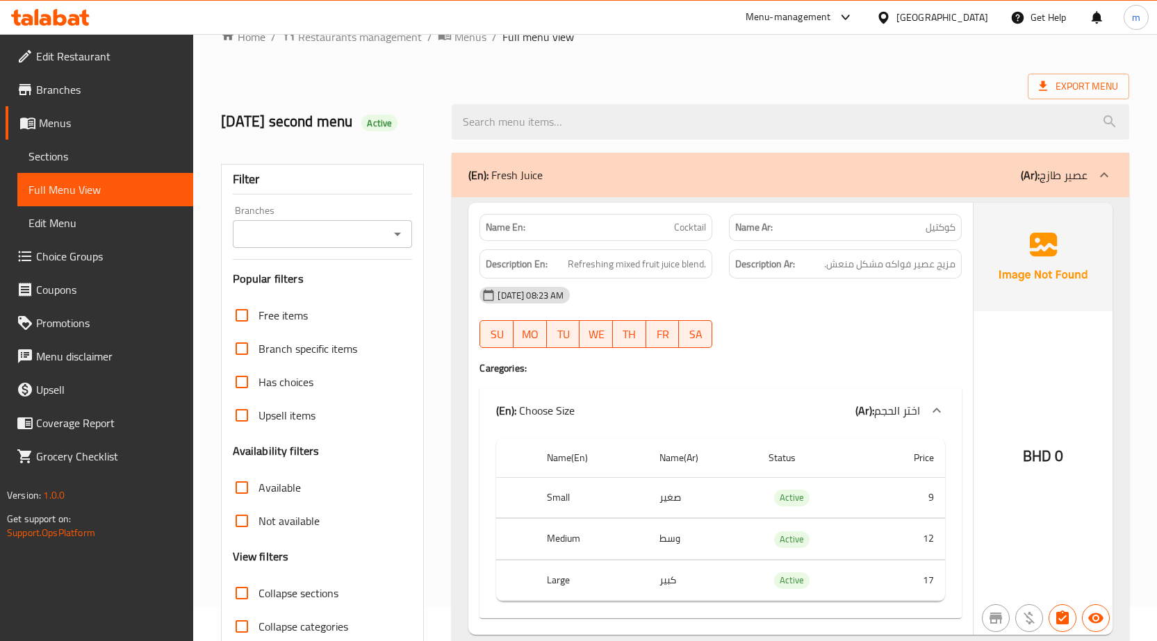
scroll to position [0, 0]
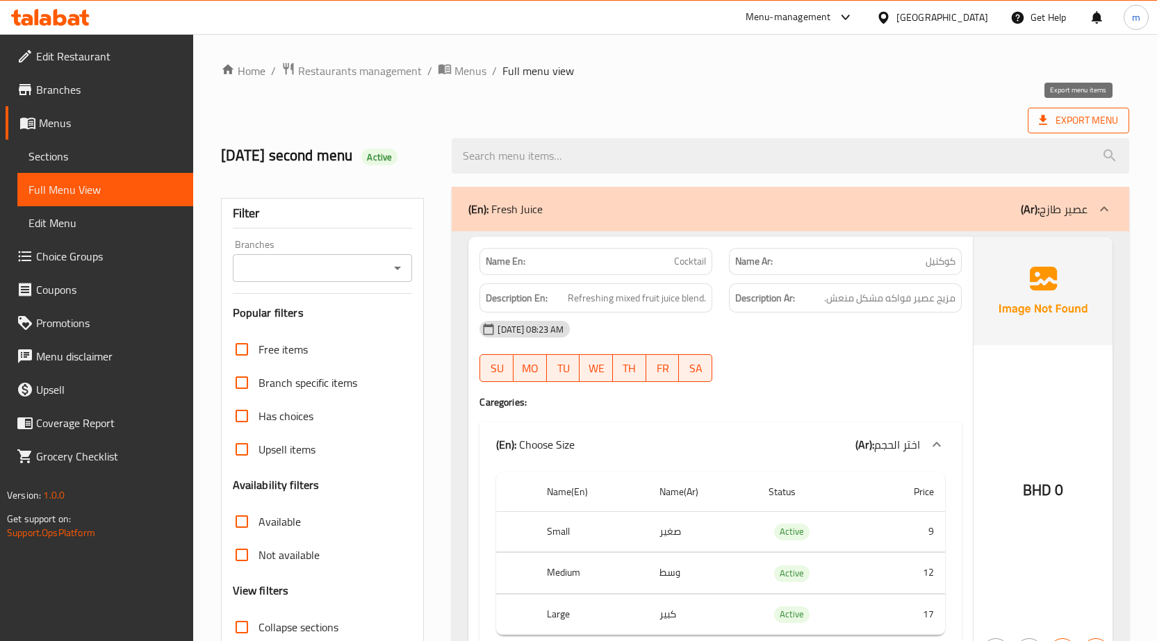
click at [1061, 119] on span "Export Menu" at bounding box center [1078, 120] width 79 height 17
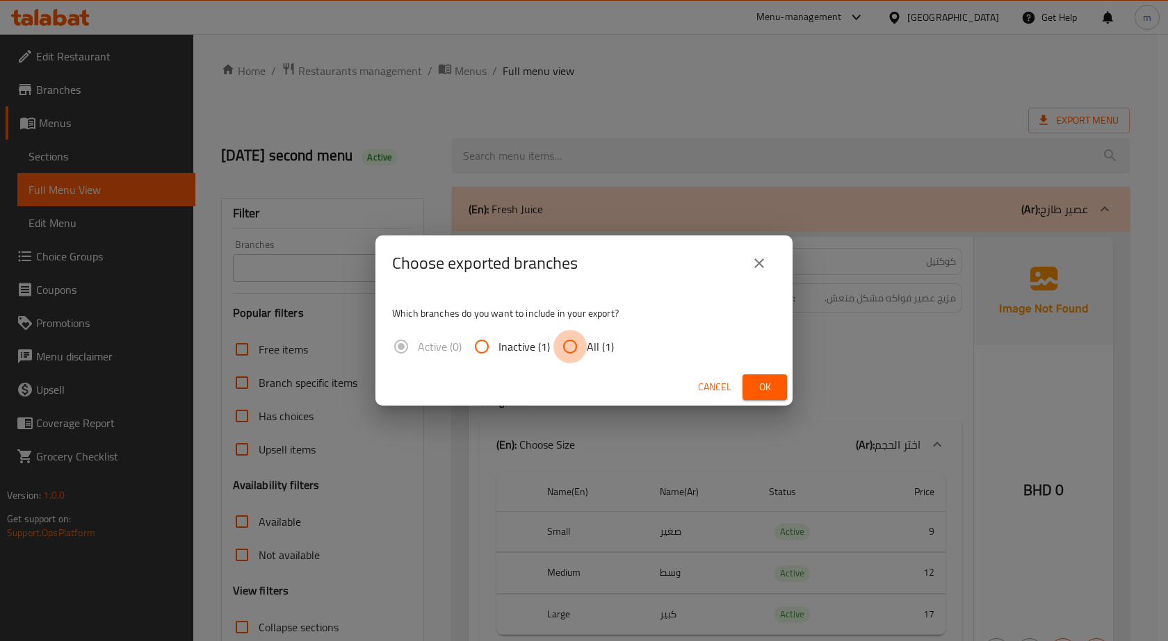
click at [571, 343] on input "All (1)" at bounding box center [569, 346] width 33 height 33
radio input "true"
click at [771, 393] on span "Ok" at bounding box center [764, 387] width 22 height 17
